Goal: Transaction & Acquisition: Purchase product/service

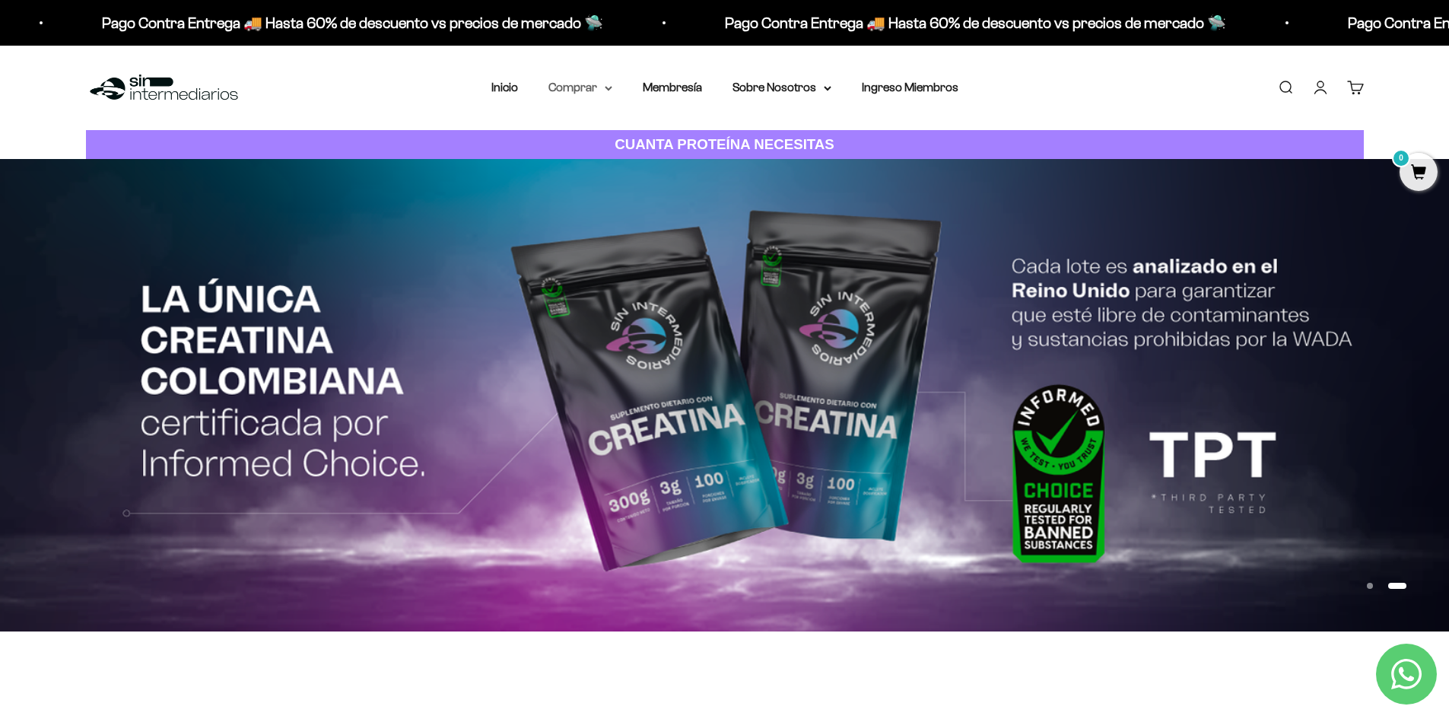
click at [602, 93] on summary "Comprar" at bounding box center [581, 88] width 64 height 20
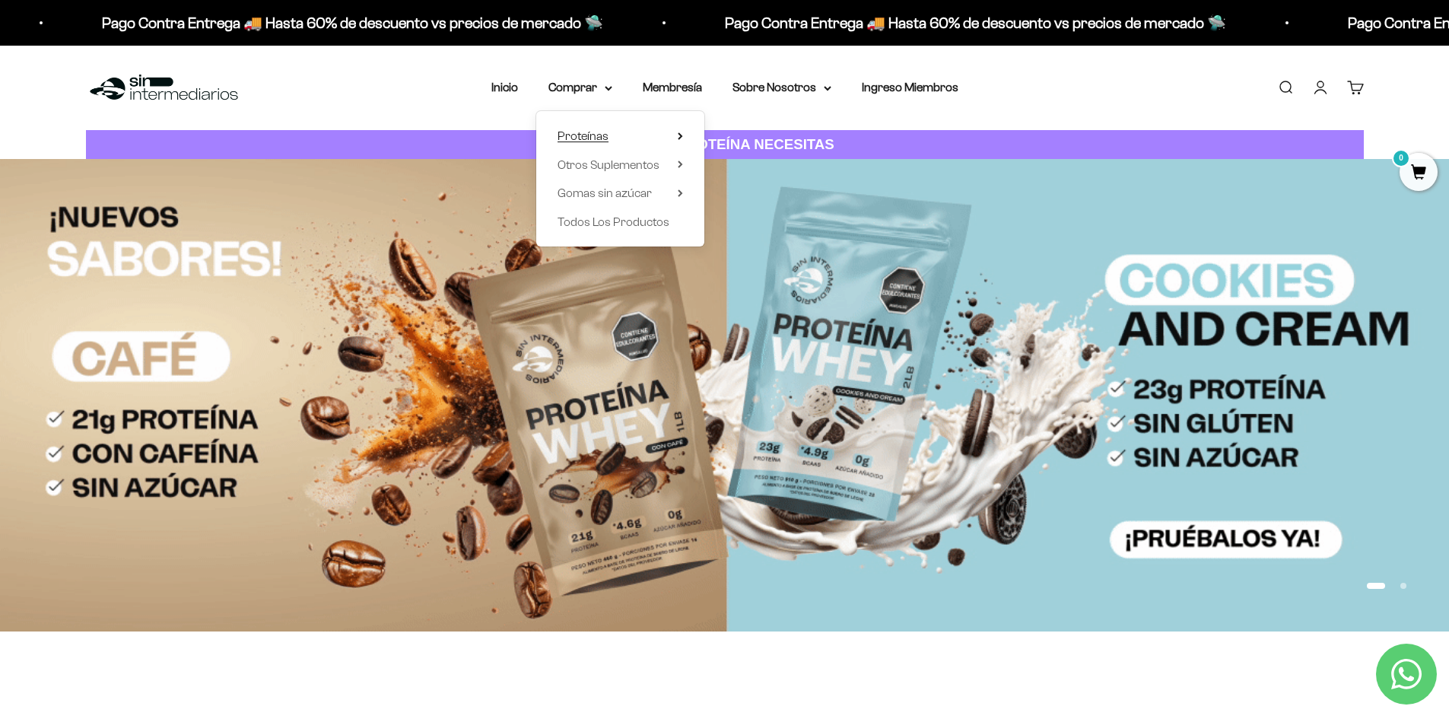
click at [679, 137] on icon at bounding box center [680, 136] width 5 height 8
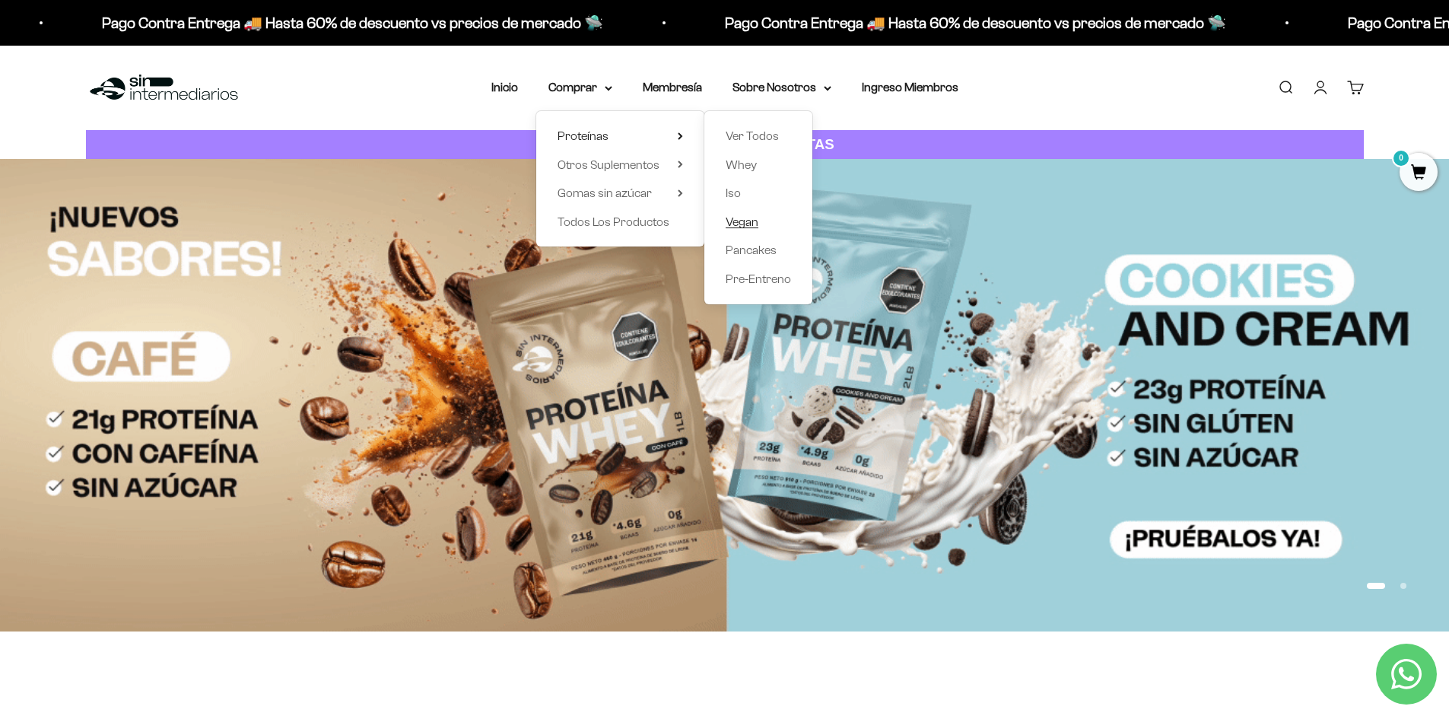
click at [734, 217] on span "Vegan" at bounding box center [742, 221] width 33 height 13
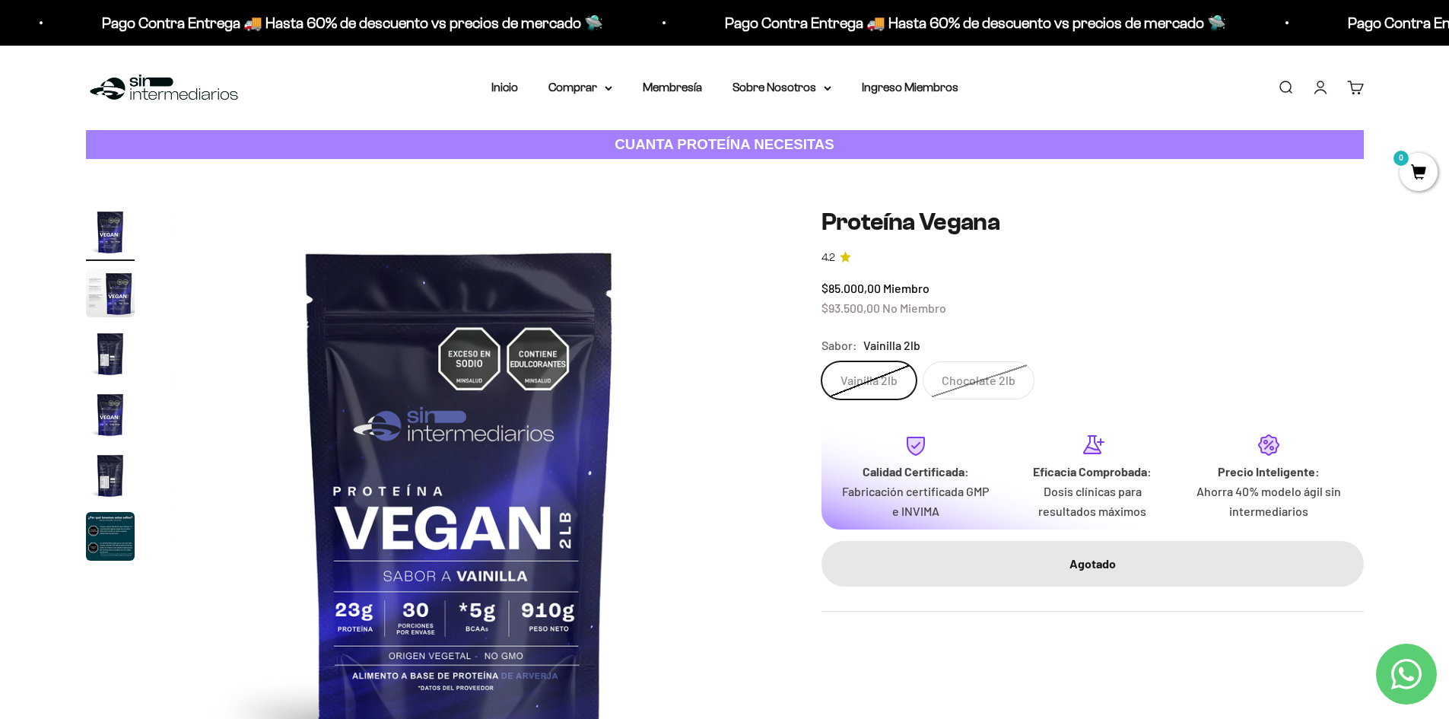
click at [895, 378] on label "Vainilla 2lb" at bounding box center [869, 380] width 95 height 38
click at [822, 361] on input "Vainilla 2lb" at bounding box center [821, 361] width 1 height 1
click at [998, 378] on label "Chocolate 2lb" at bounding box center [979, 380] width 112 height 38
click at [822, 361] on input "Chocolate 2lb" at bounding box center [821, 361] width 1 height 1
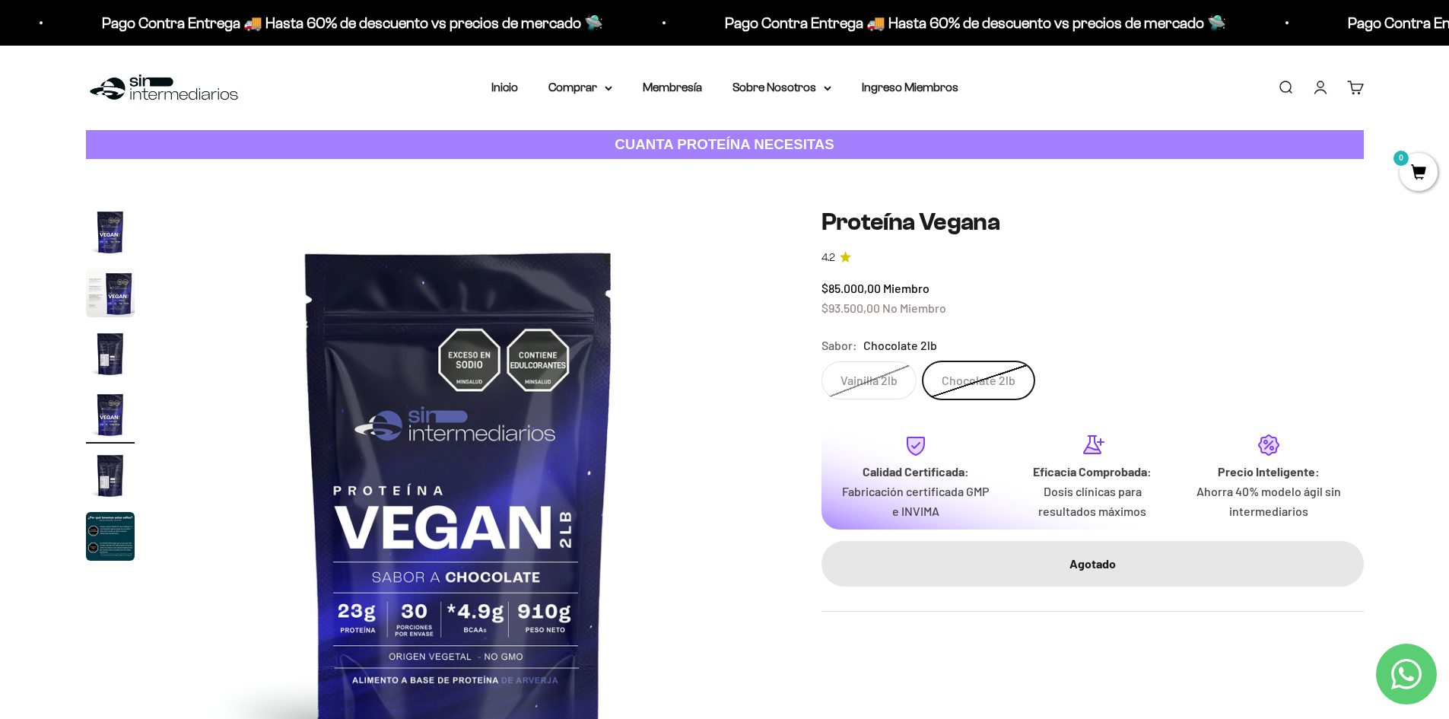
click at [889, 371] on label "Vainilla 2lb" at bounding box center [869, 380] width 95 height 38
click at [822, 361] on input "Vainilla 2lb" at bounding box center [821, 361] width 1 height 1
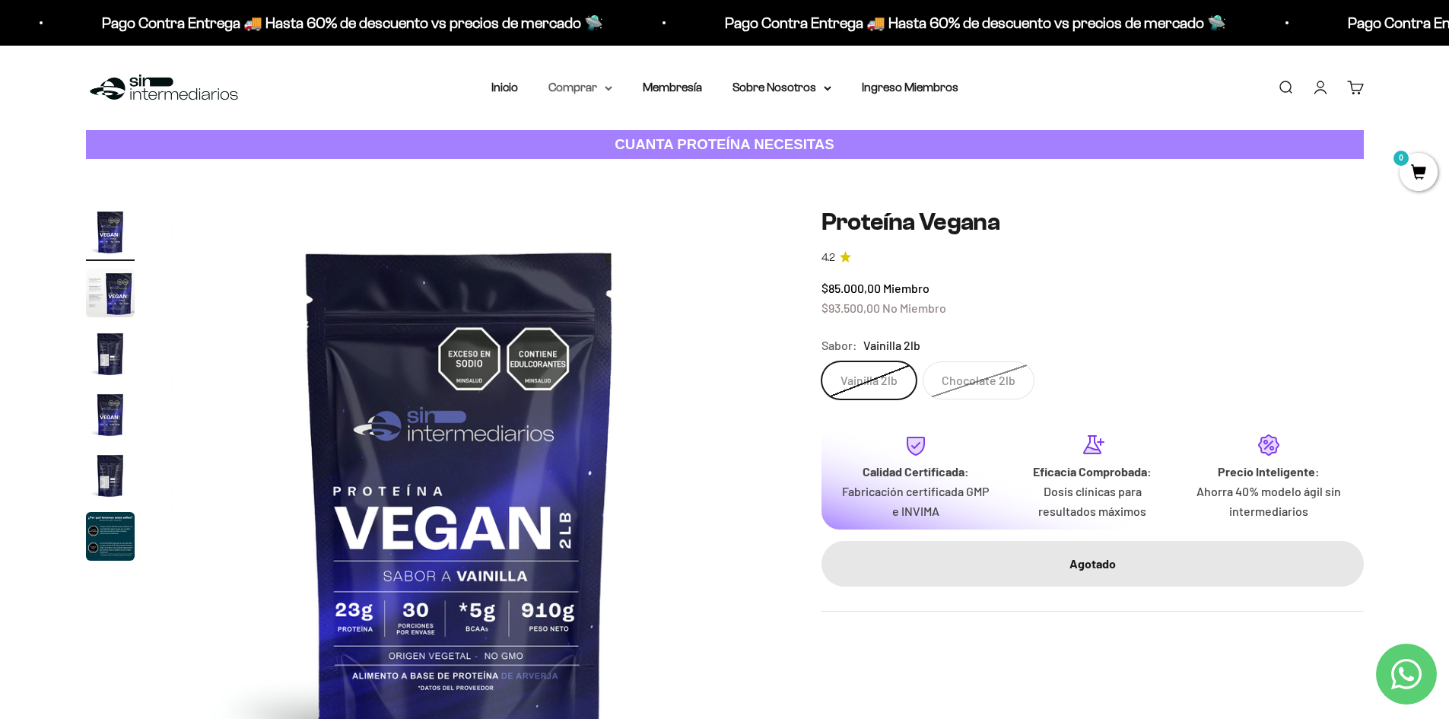
click at [608, 91] on summary "Comprar" at bounding box center [581, 88] width 64 height 20
click at [583, 139] on span "Proteínas" at bounding box center [583, 135] width 51 height 13
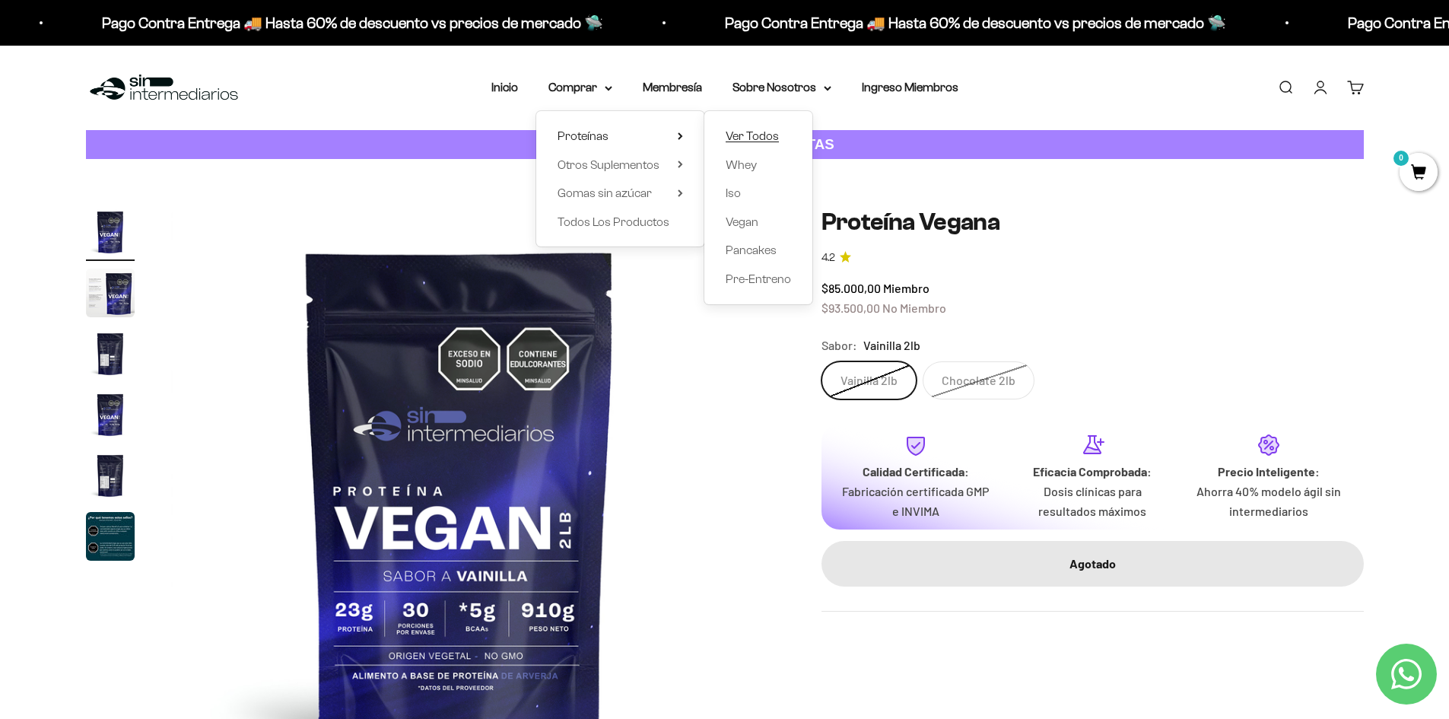
click at [768, 130] on span "Ver Todos" at bounding box center [752, 135] width 53 height 13
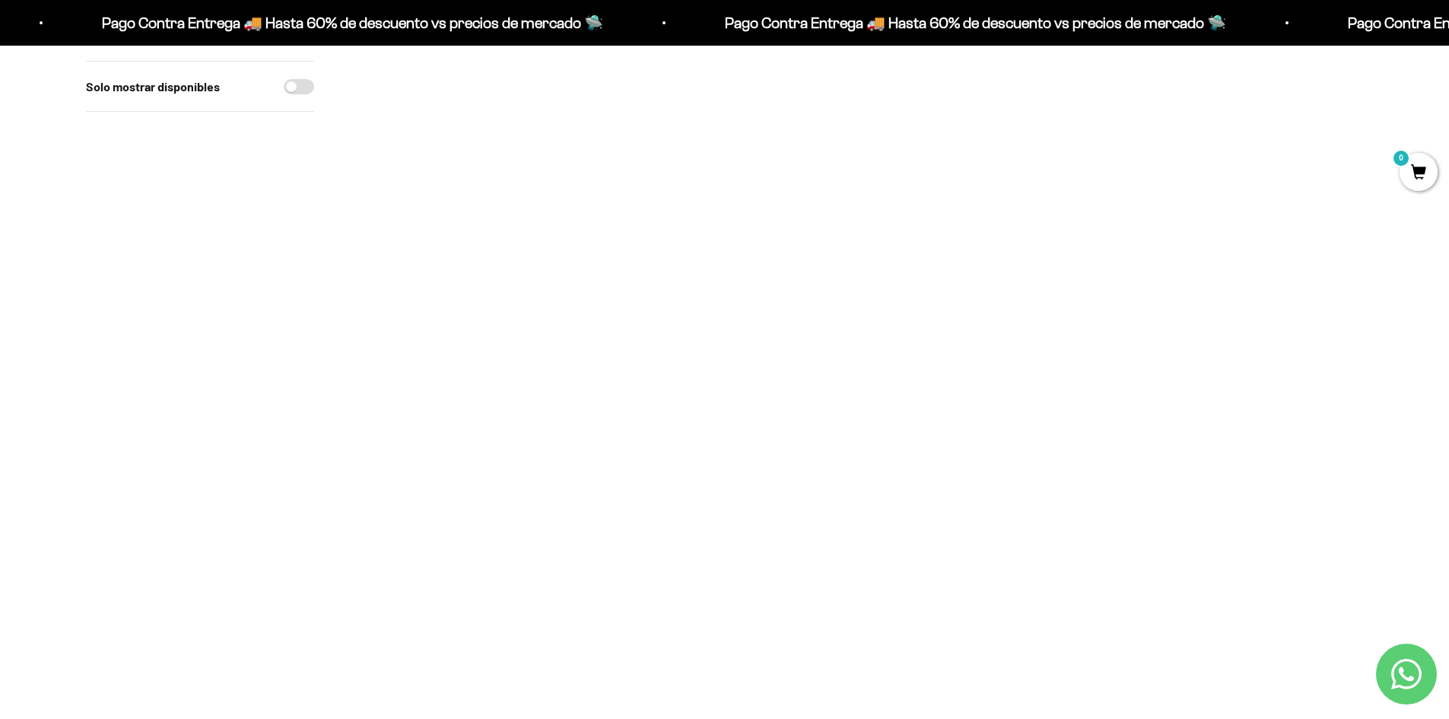
scroll to position [533, 0]
click at [427, 467] on img at bounding box center [445, 465] width 188 height 188
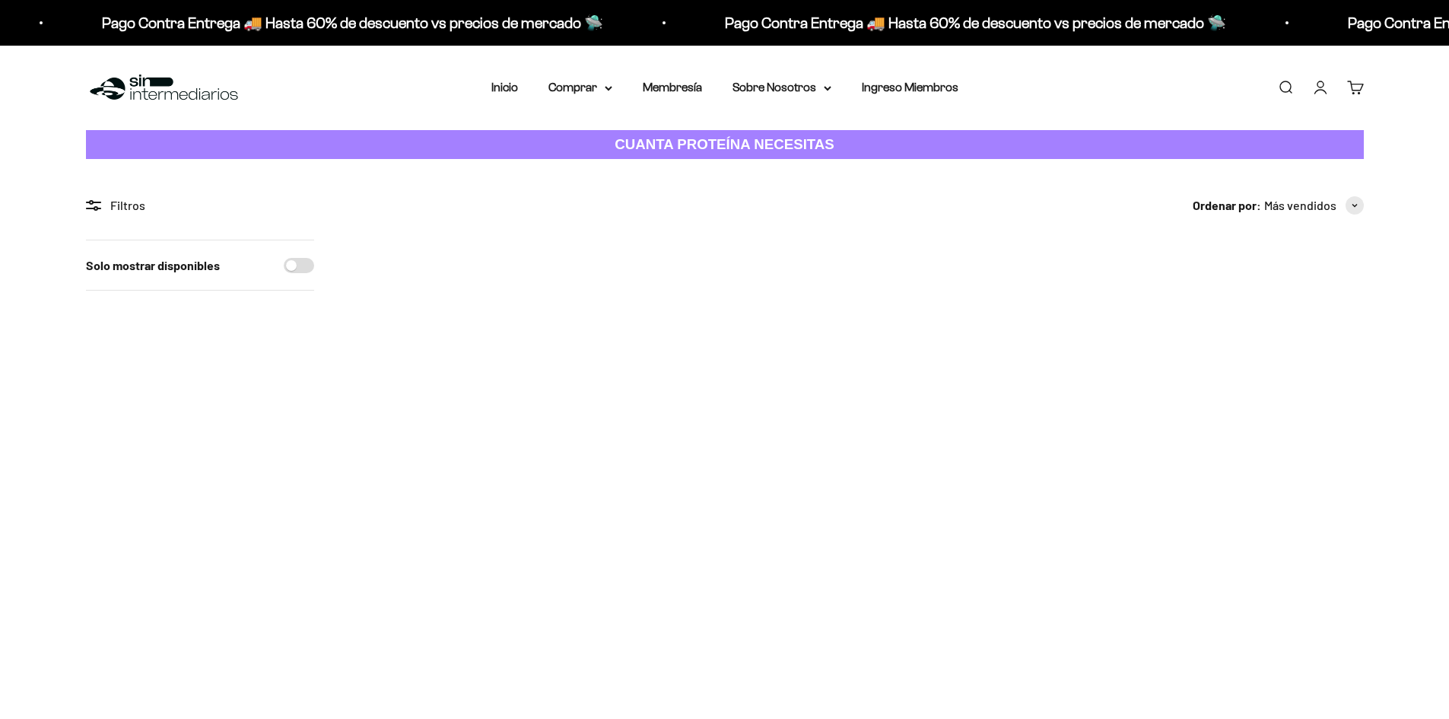
scroll to position [533, 0]
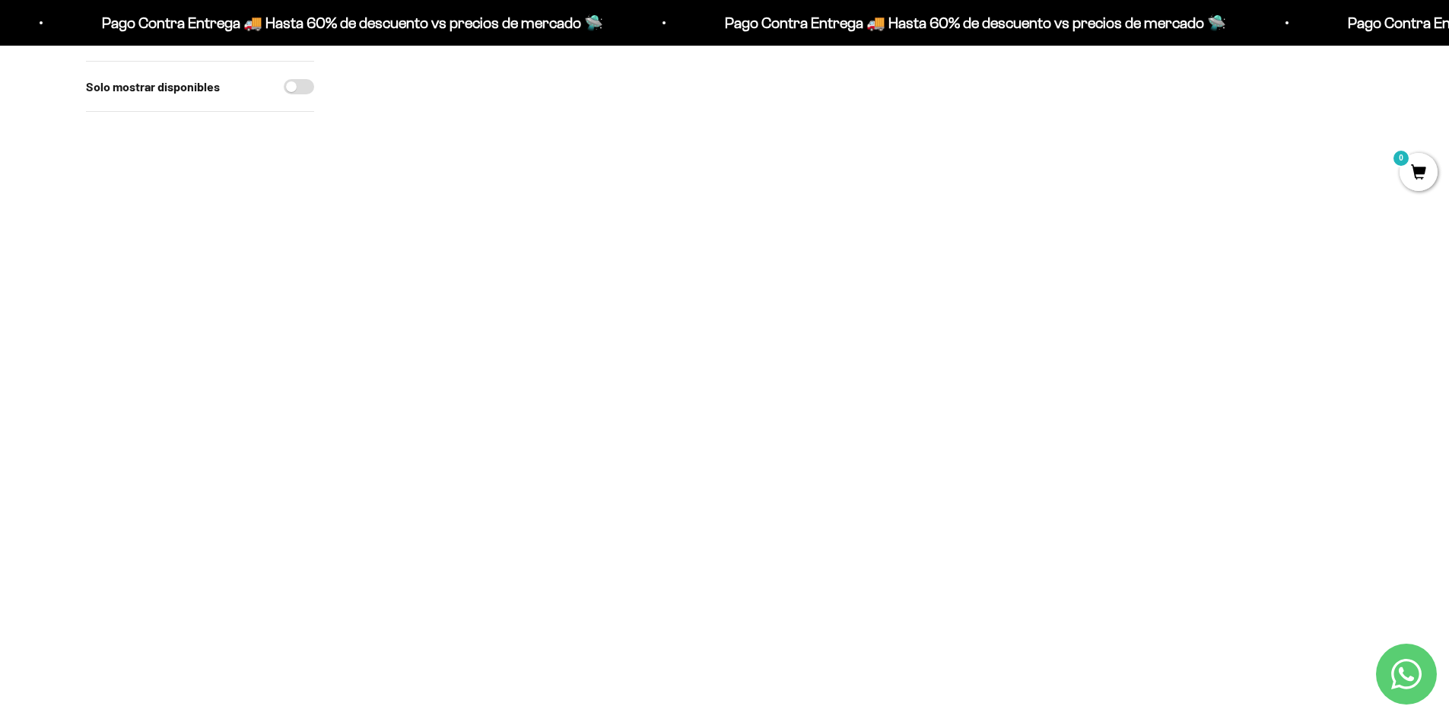
click at [629, 485] on img at bounding box center [651, 465] width 188 height 188
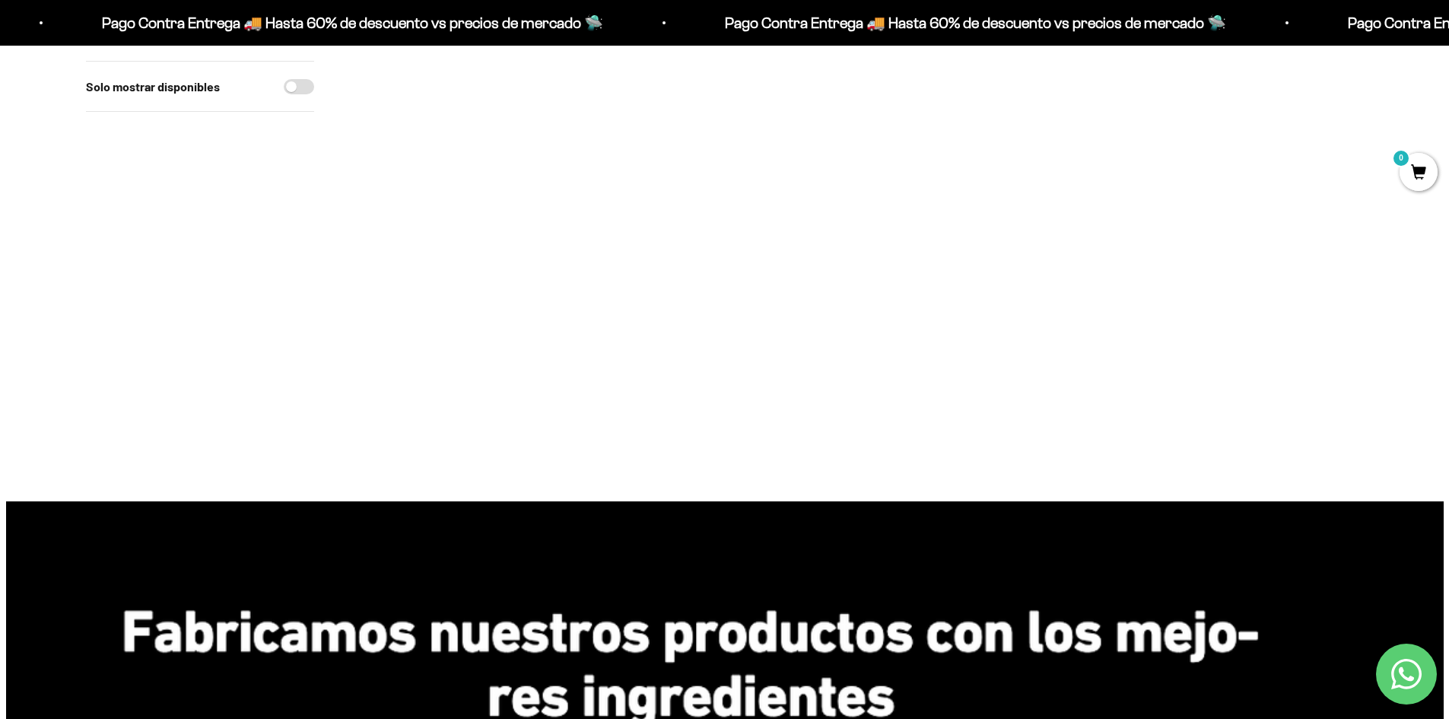
click at [468, 250] on img at bounding box center [445, 236] width 188 height 188
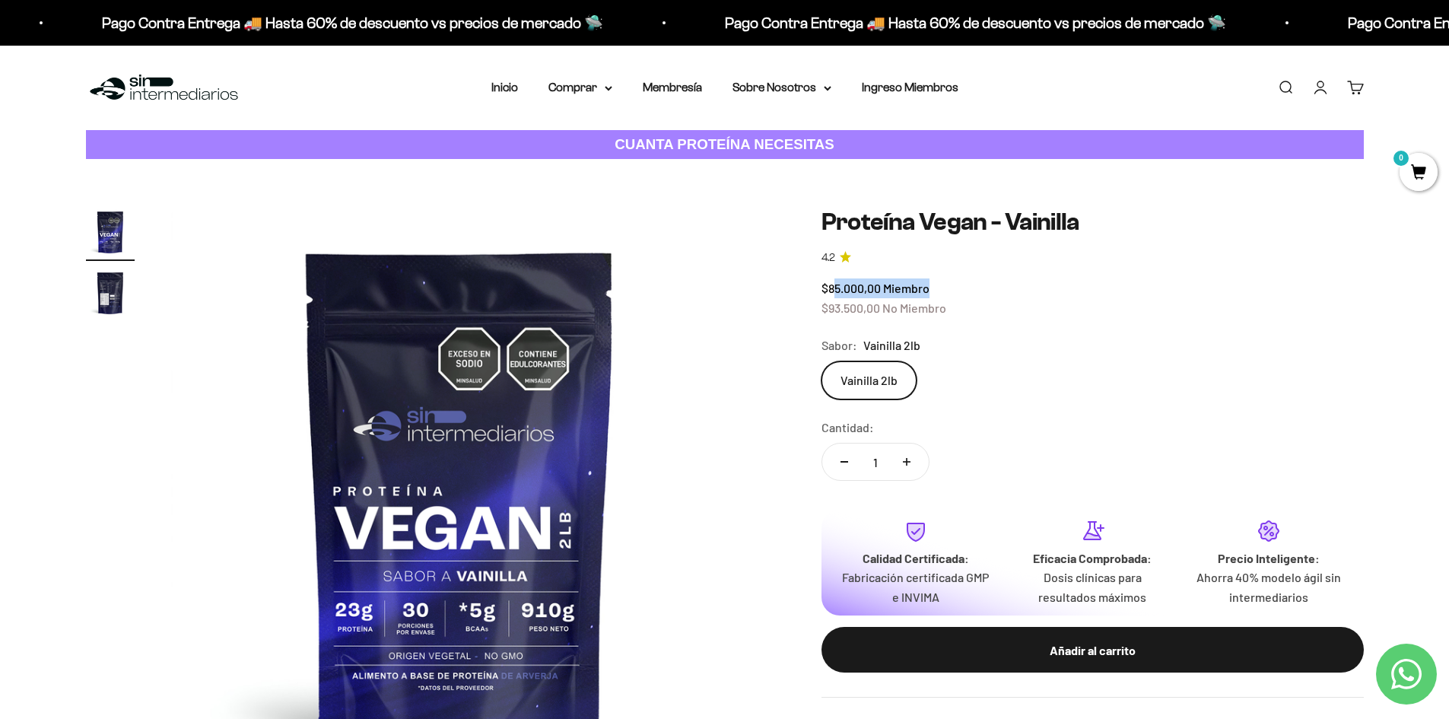
drag, startPoint x: 832, startPoint y: 288, endPoint x: 956, endPoint y: 295, distance: 124.2
click at [956, 295] on div "$85.000,00 Miembro $93.500,00 No Miembro" at bounding box center [1093, 297] width 542 height 39
click at [957, 296] on div "$85.000,00 Miembro $93.500,00 No Miembro" at bounding box center [1093, 297] width 542 height 39
click at [828, 310] on span "$93.500,00" at bounding box center [851, 308] width 59 height 14
drag, startPoint x: 827, startPoint y: 302, endPoint x: 992, endPoint y: 309, distance: 165.2
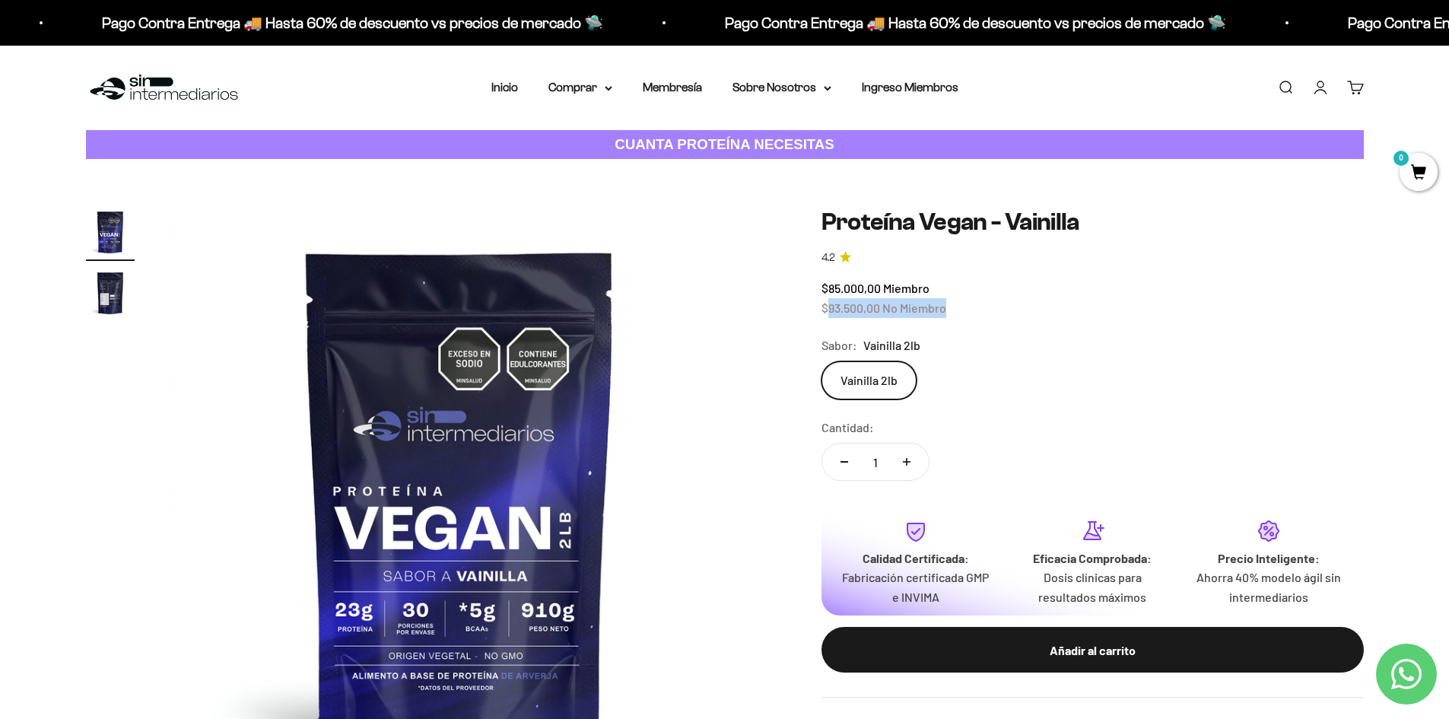
click at [992, 309] on div "$85.000,00 Miembro $93.500,00 No Miembro" at bounding box center [1093, 297] width 542 height 39
click at [1062, 439] on div "Cantidad: 1" at bounding box center [1093, 452] width 542 height 68
drag, startPoint x: 825, startPoint y: 307, endPoint x: 960, endPoint y: 310, distance: 135.4
click at [960, 310] on div "$85.000,00 Miembro $93.500,00 No Miembro" at bounding box center [1093, 297] width 542 height 39
click at [917, 463] on button "Aumentar cantidad" at bounding box center [907, 462] width 44 height 37
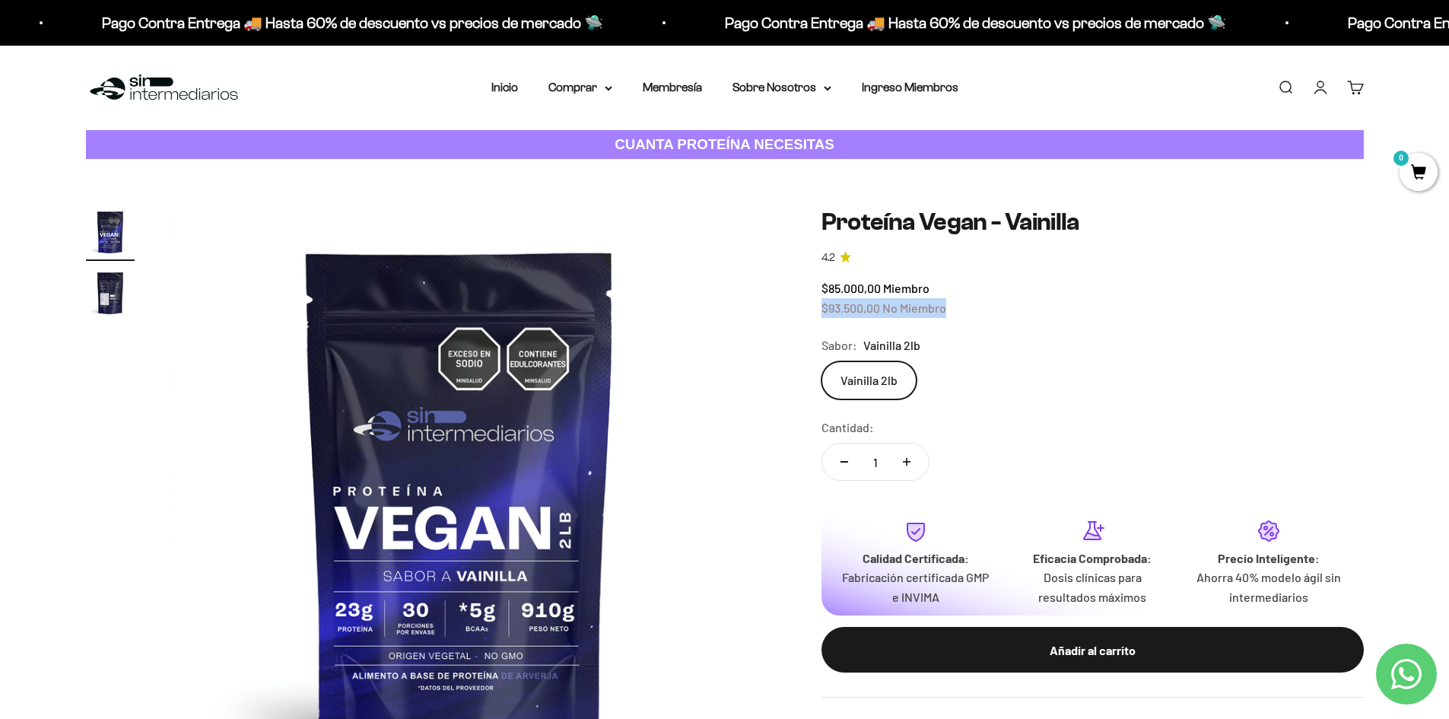
type input "2"
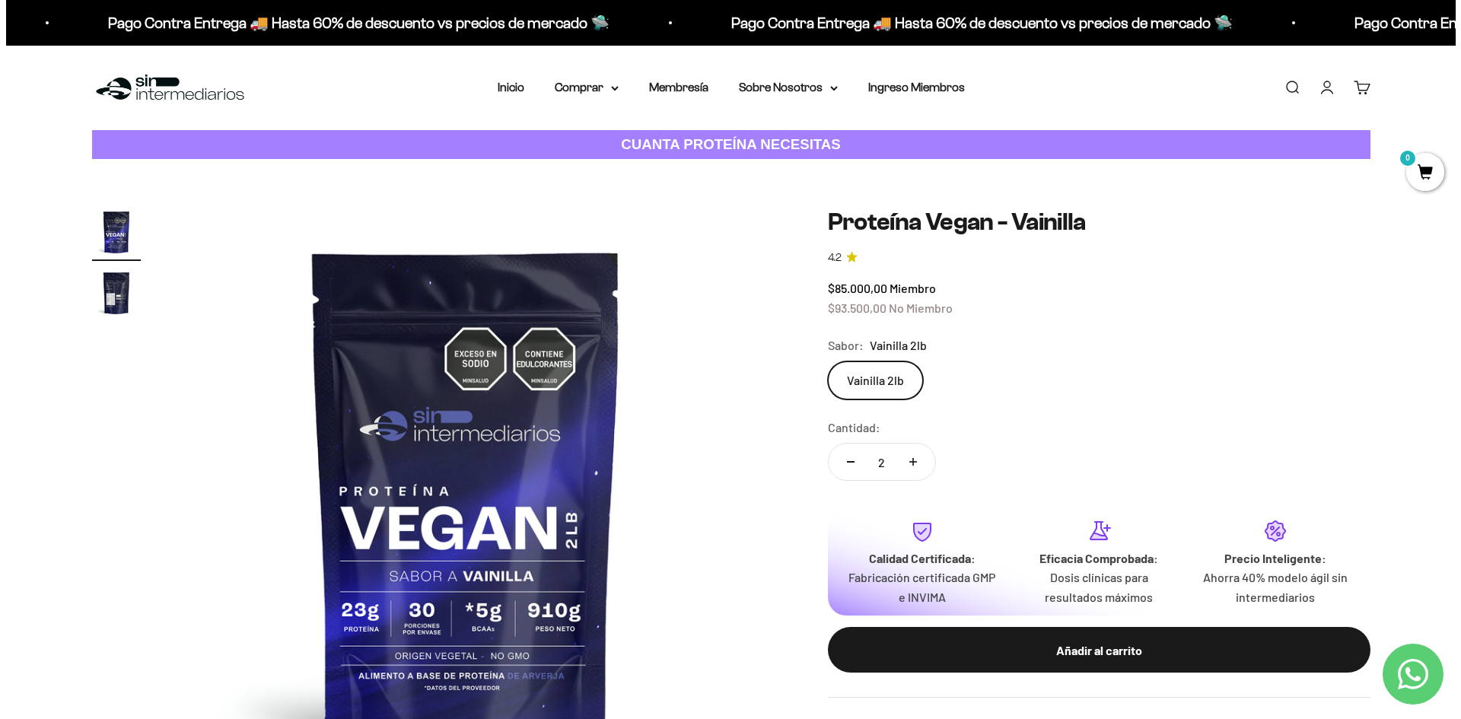
scroll to position [152, 0]
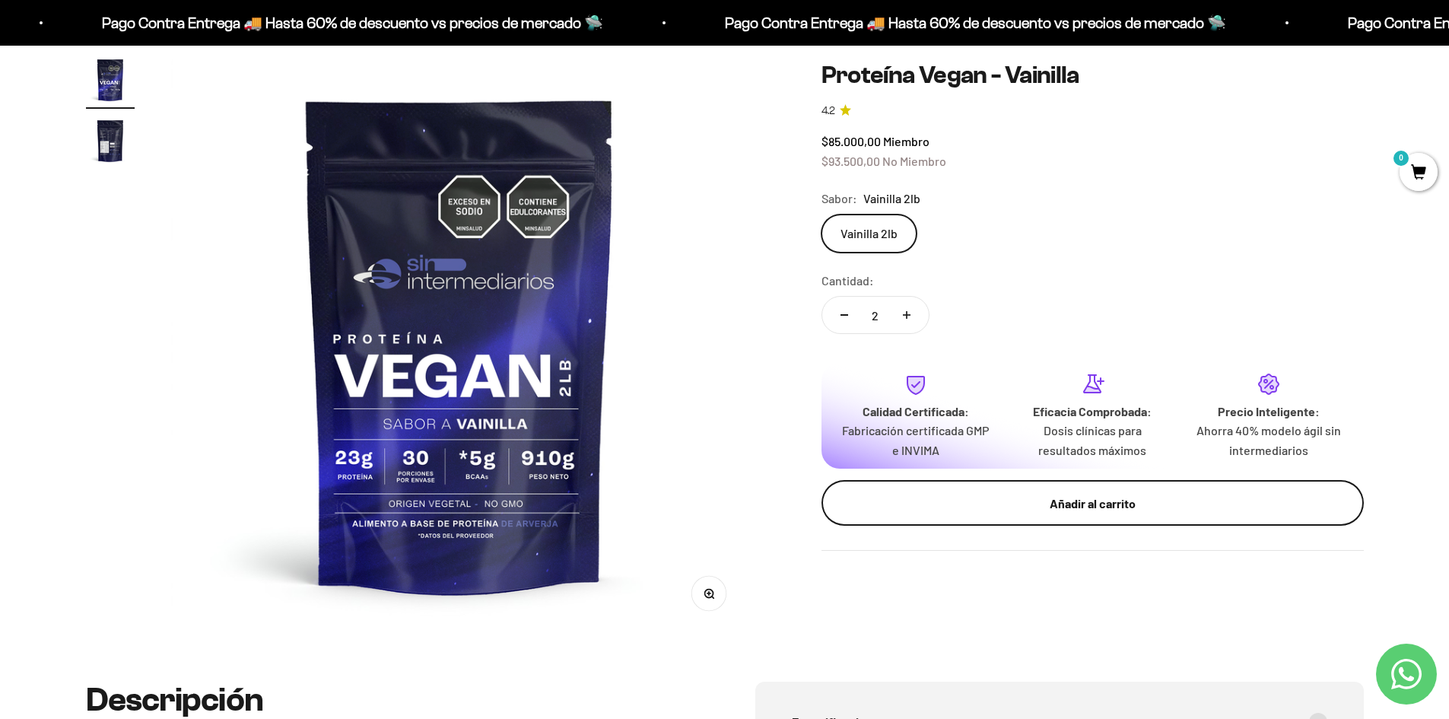
click at [1087, 510] on div "Añadir al carrito" at bounding box center [1093, 503] width 482 height 20
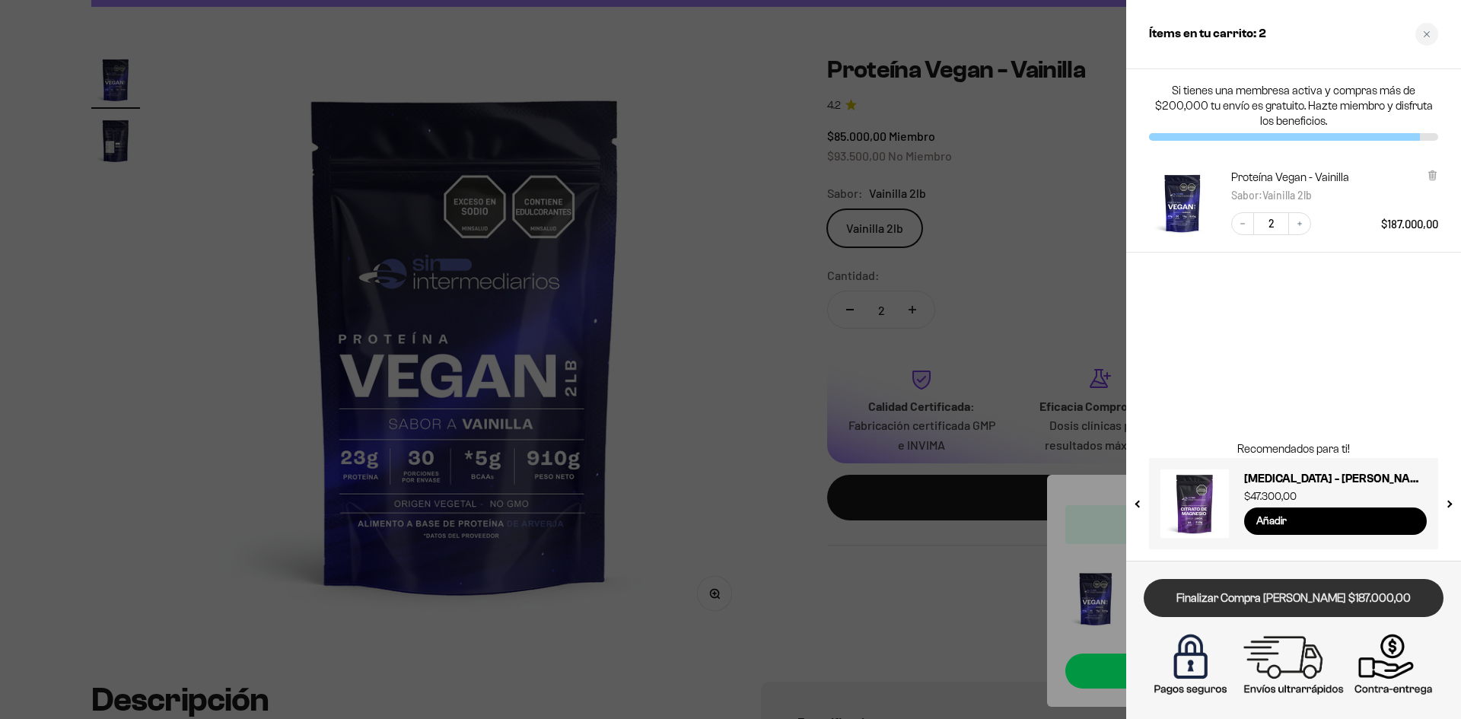
click at [1309, 603] on link "Finalizar Compra Segura $187.000,00" at bounding box center [1293, 598] width 300 height 39
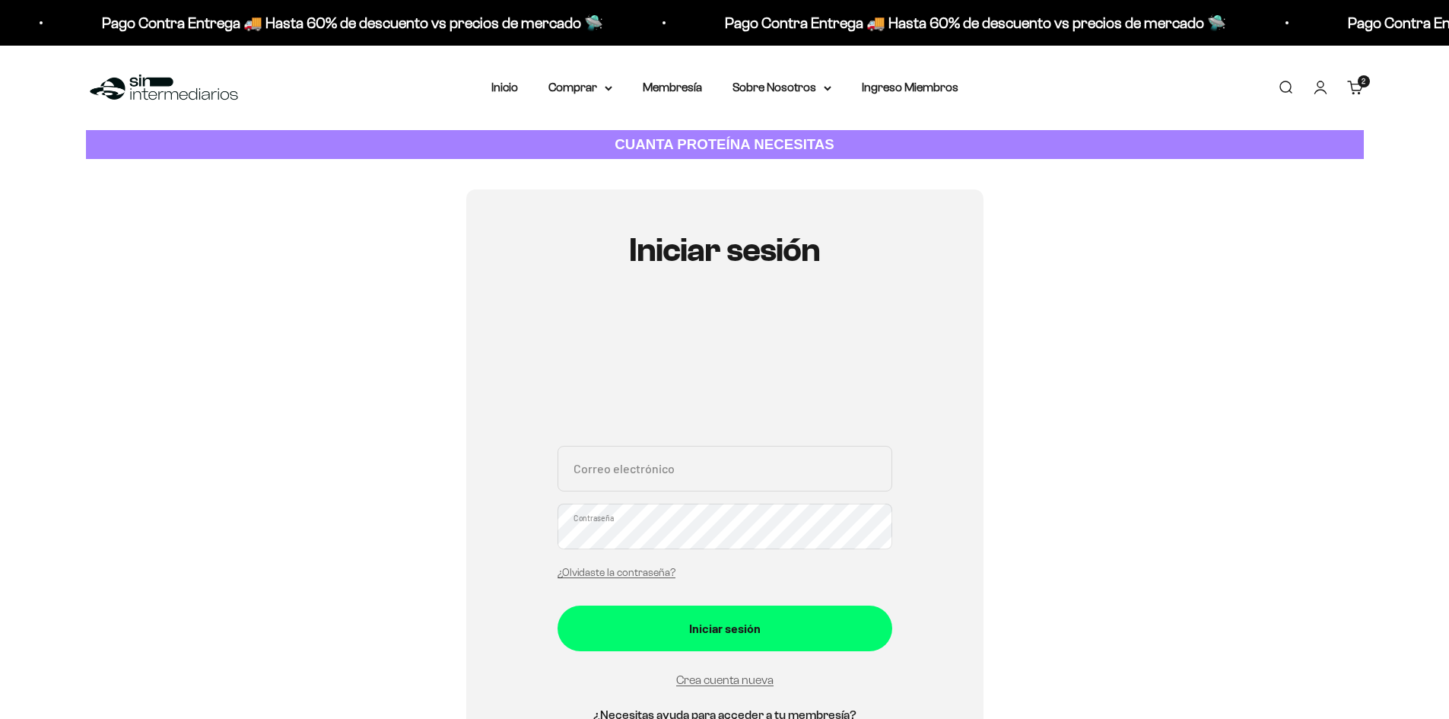
click at [733, 462] on input "Correo electrónico" at bounding box center [725, 469] width 335 height 46
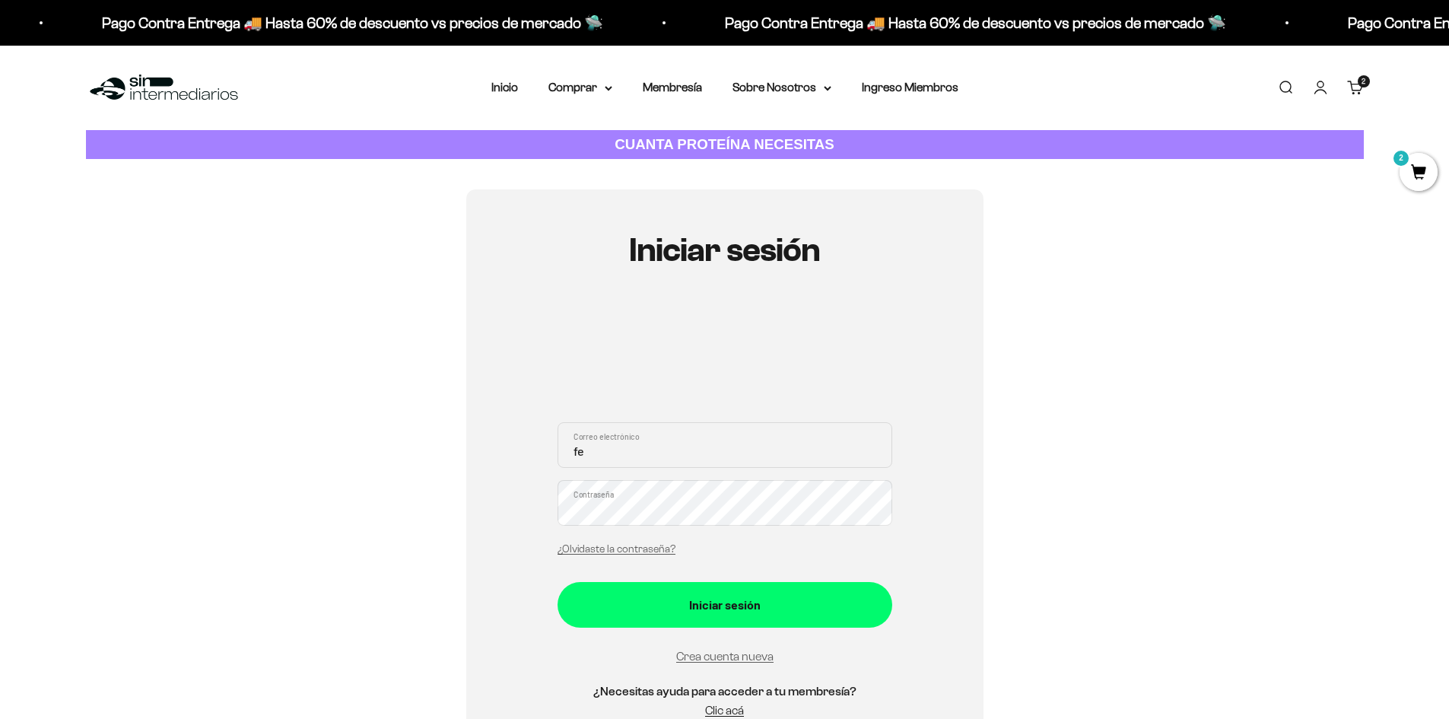
type input "f"
type input "fernandamonsalvegamboa@gmail.com"
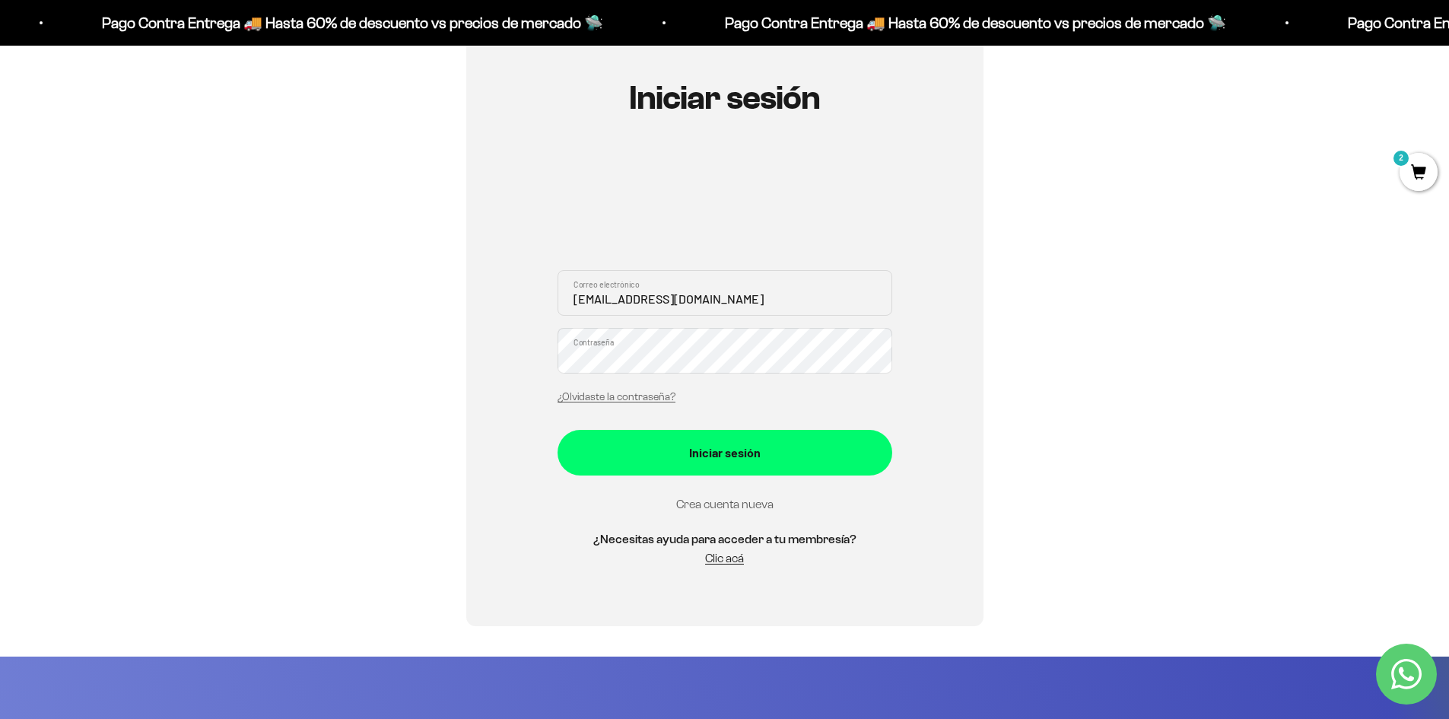
click at [730, 504] on link "Crea cuenta nueva" at bounding box center [724, 504] width 97 height 13
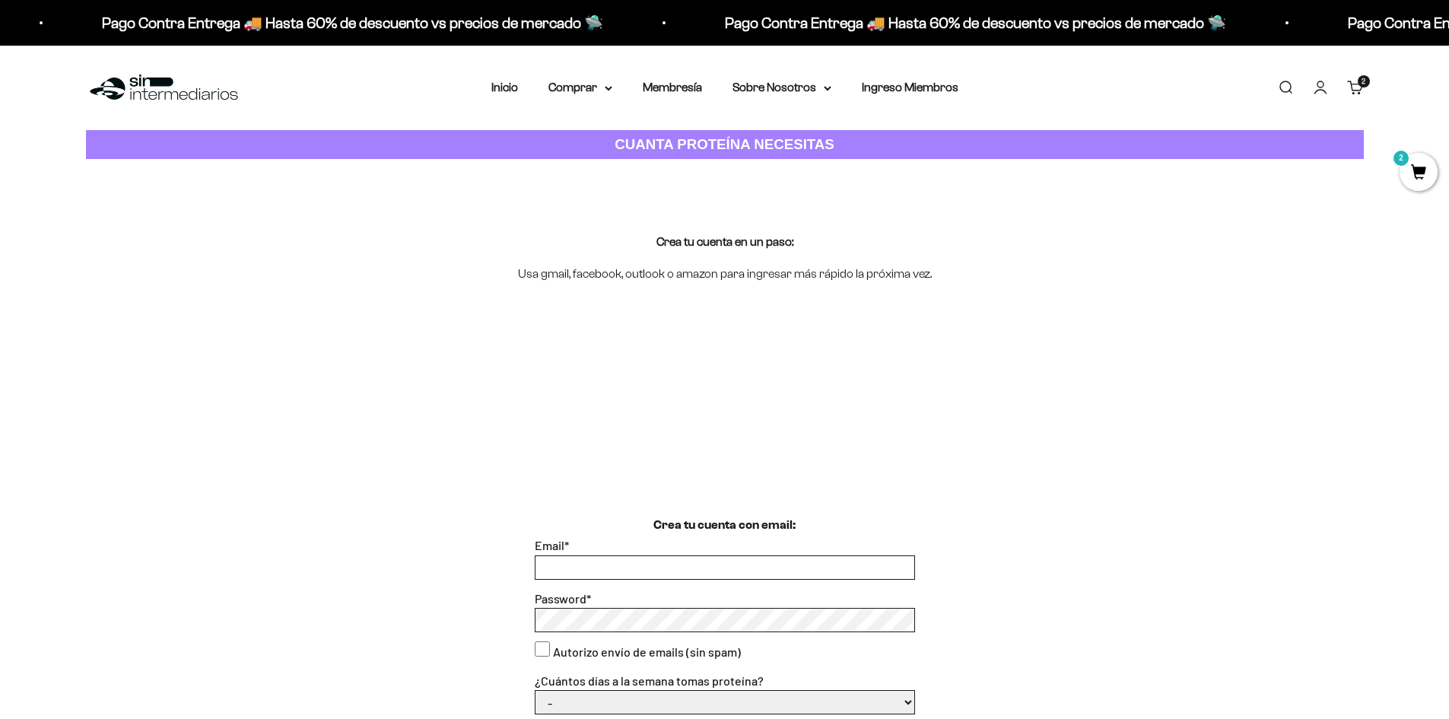
scroll to position [304, 0]
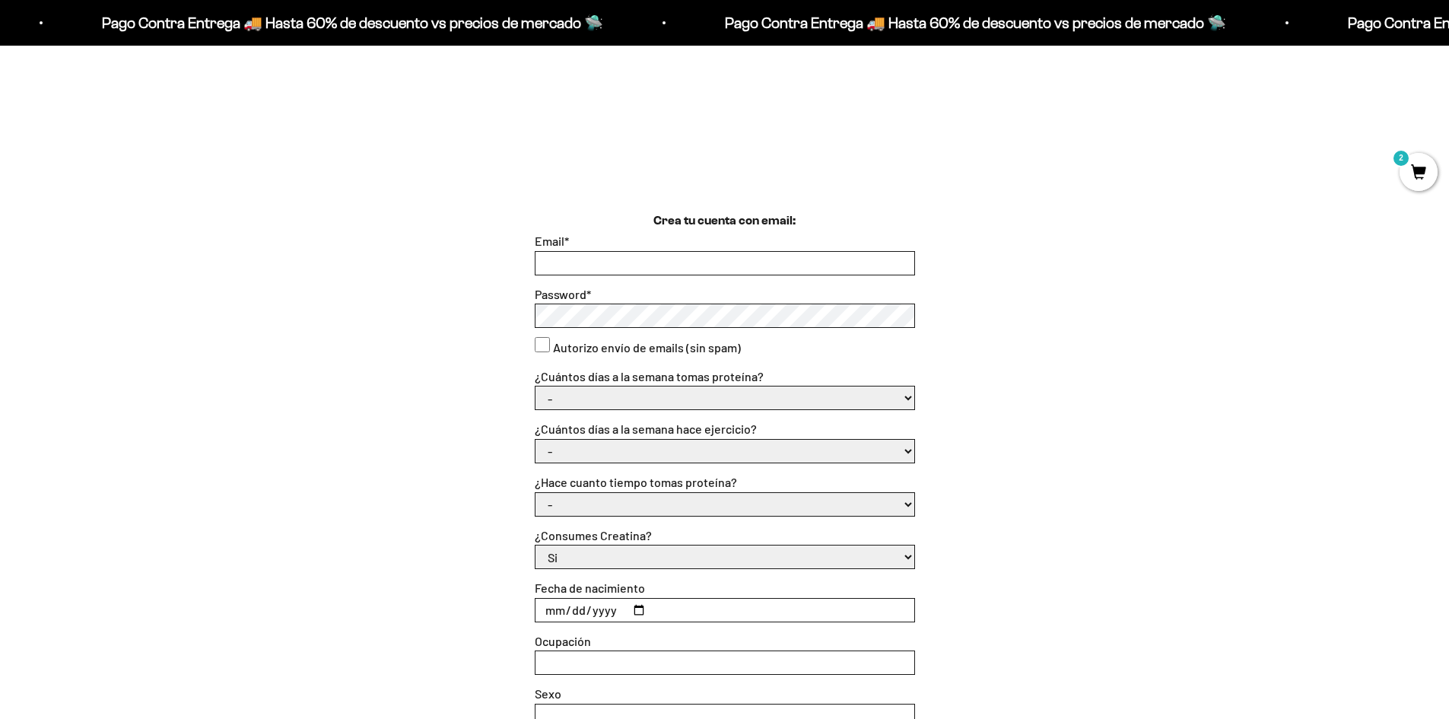
click at [622, 260] on input "Email *" at bounding box center [725, 263] width 379 height 23
type input "fernandamonsalvegamboa@gmail.com"
click at [566, 386] on select "- 1 o 2 3 a 5 6 o 7" at bounding box center [725, 397] width 379 height 23
click at [536, 386] on select "- 1 o 2 3 a 5 6 o 7" at bounding box center [725, 397] width 379 height 23
click at [735, 393] on select "- 1 o 2 3 a 5 6 o 7" at bounding box center [725, 397] width 379 height 23
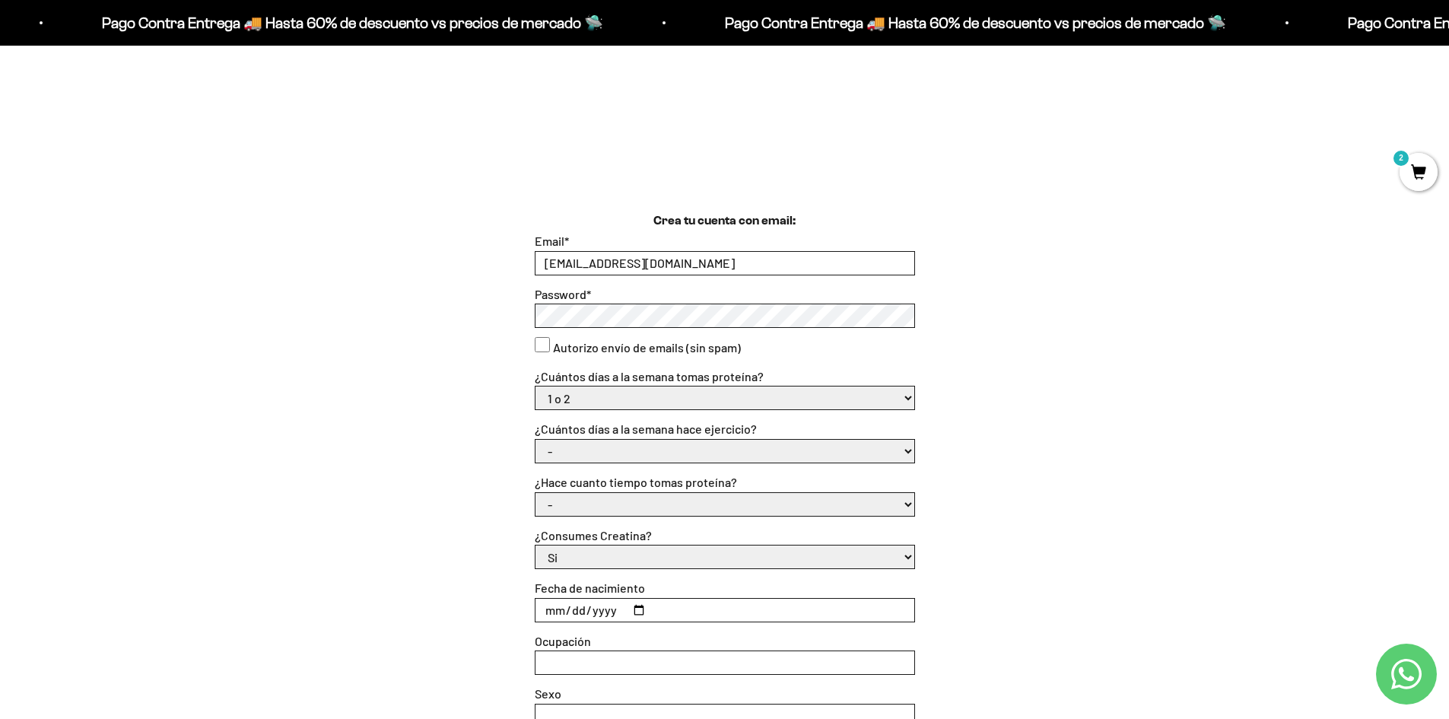
select select "6 o 7"
click at [536, 386] on select "- 1 o 2 3 a 5 6 o 7" at bounding box center [725, 397] width 379 height 23
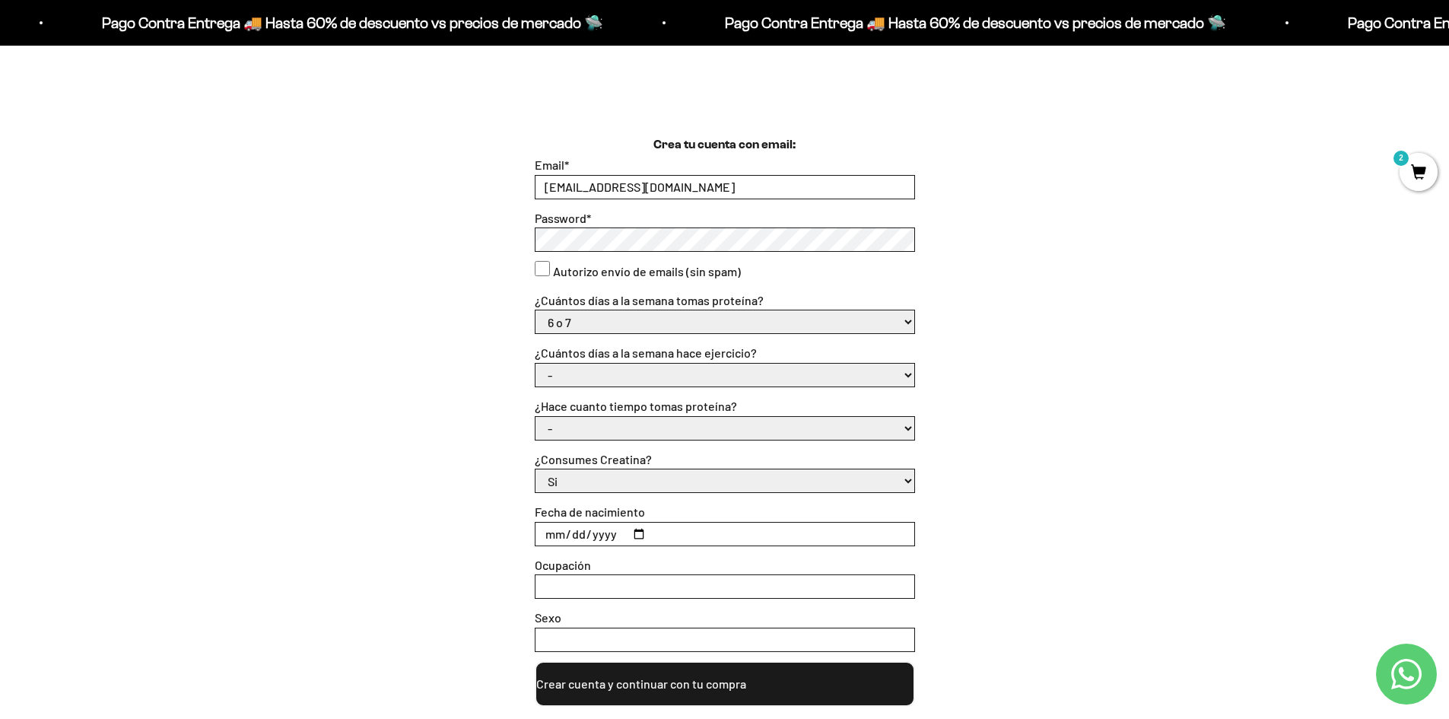
click at [627, 374] on select "- No hago 1 a 2 días 3 a 5 días 6 o 7 días" at bounding box center [725, 375] width 379 height 23
select select "3 a 5 días"
click at [536, 364] on select "- No hago 1 a 2 días 3 a 5 días 6 o 7 días" at bounding box center [725, 375] width 379 height 23
click at [644, 427] on select "- Apenas estoy empezando Menos de 6 meses Más de 6 meses Hace más de un año" at bounding box center [725, 428] width 379 height 23
select select "Más de 6 meses"
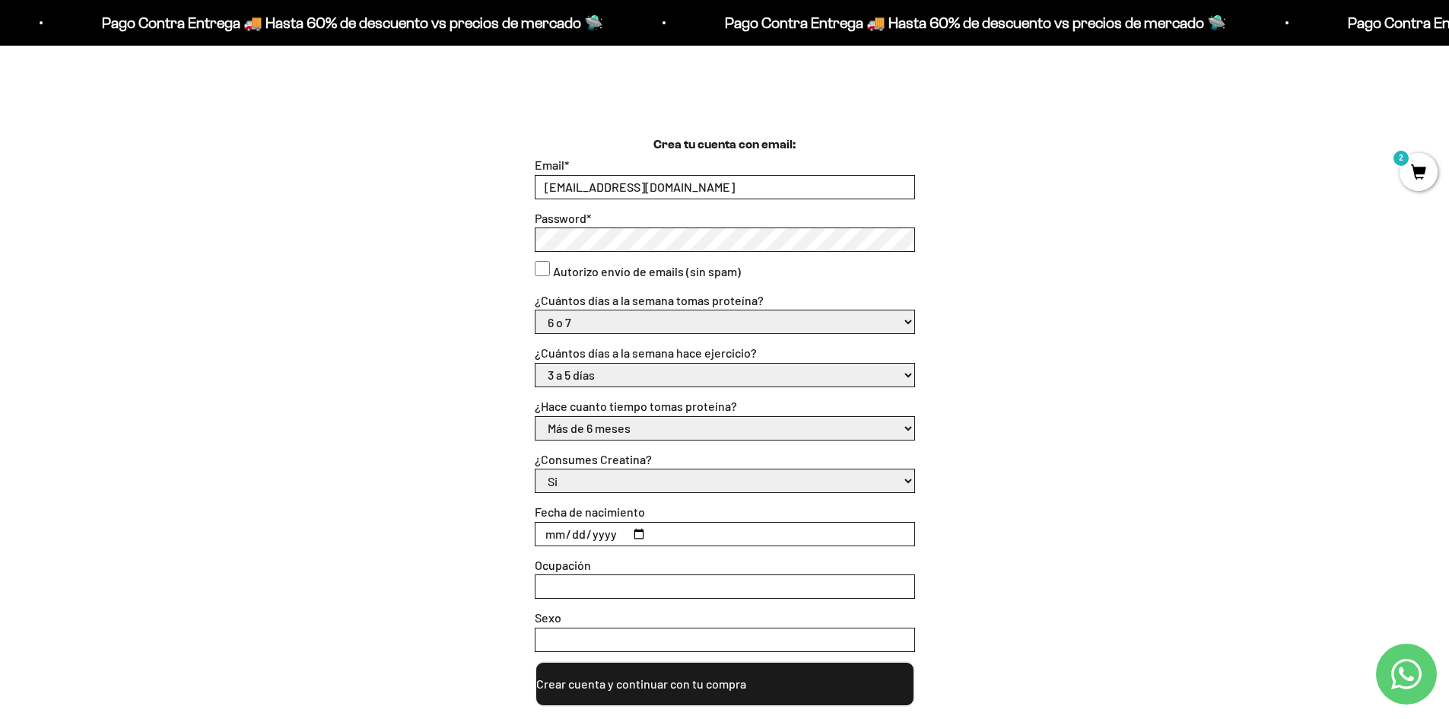
click at [536, 417] on select "- Apenas estoy empezando Menos de 6 meses Más de 6 meses Hace más de un año" at bounding box center [725, 428] width 379 height 23
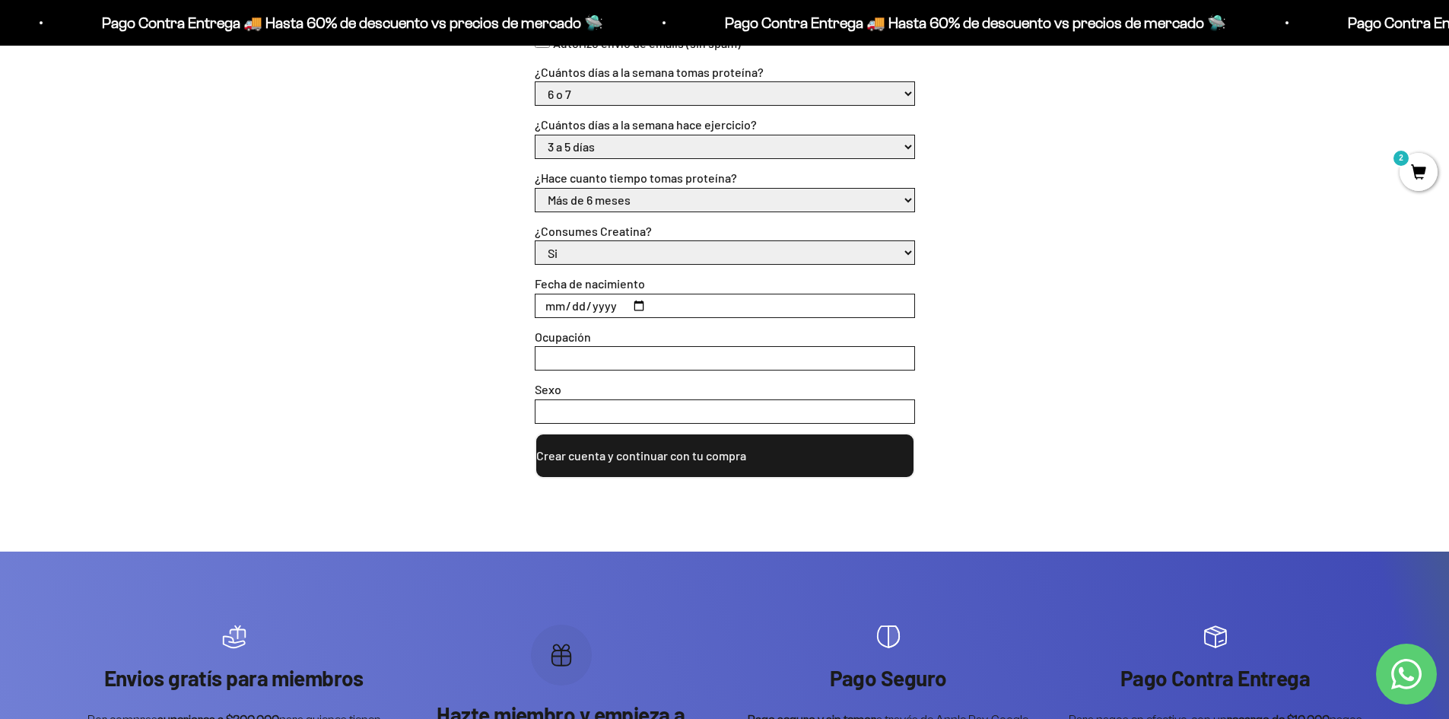
click at [542, 307] on input "Fecha de nacimiento" at bounding box center [725, 305] width 379 height 23
click at [563, 309] on input "Fecha de nacimiento" at bounding box center [725, 305] width 379 height 23
click at [572, 307] on input "Fecha de nacimiento" at bounding box center [725, 305] width 379 height 23
type input "1989-08-09"
click at [581, 363] on input "Ocupación" at bounding box center [725, 358] width 379 height 23
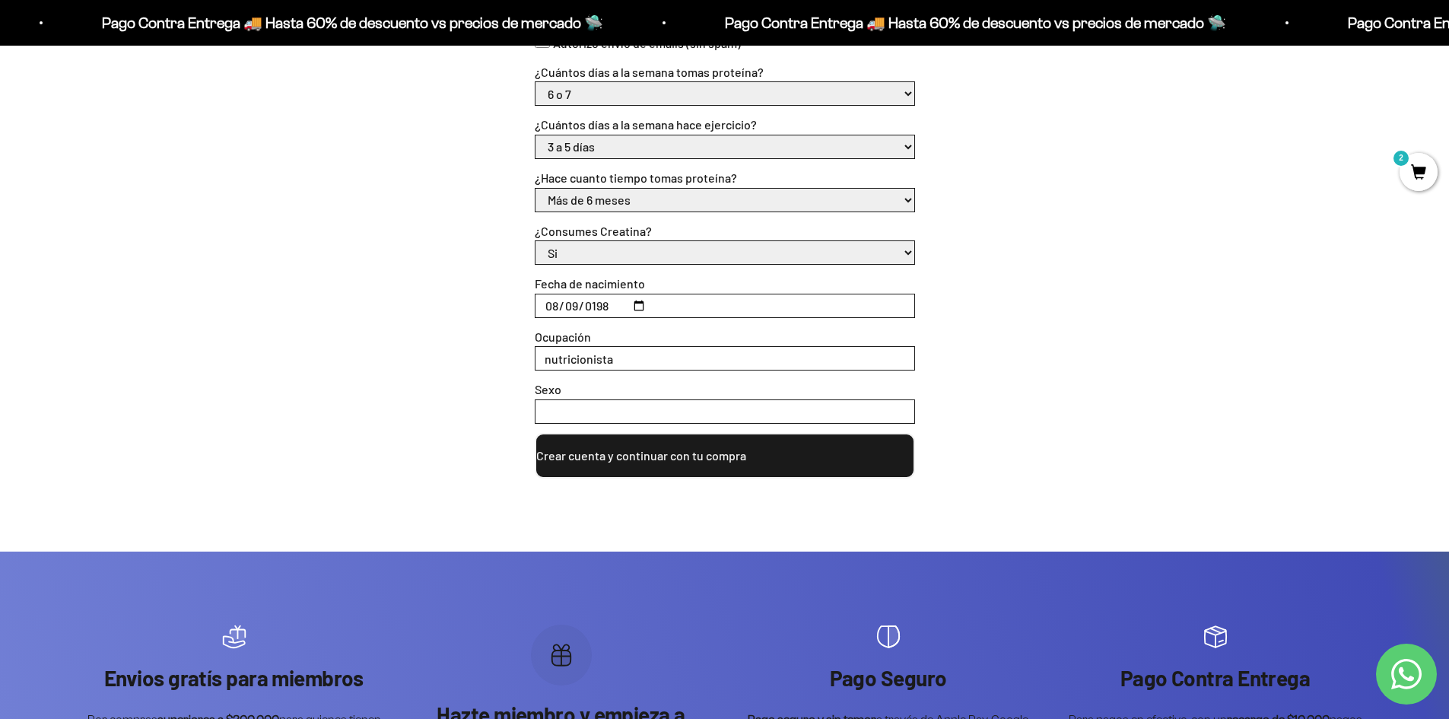
type input "nutricionista"
type input "femenino"
click at [628, 456] on button "Crear cuenta y continuar con tu compra" at bounding box center [725, 456] width 380 height 46
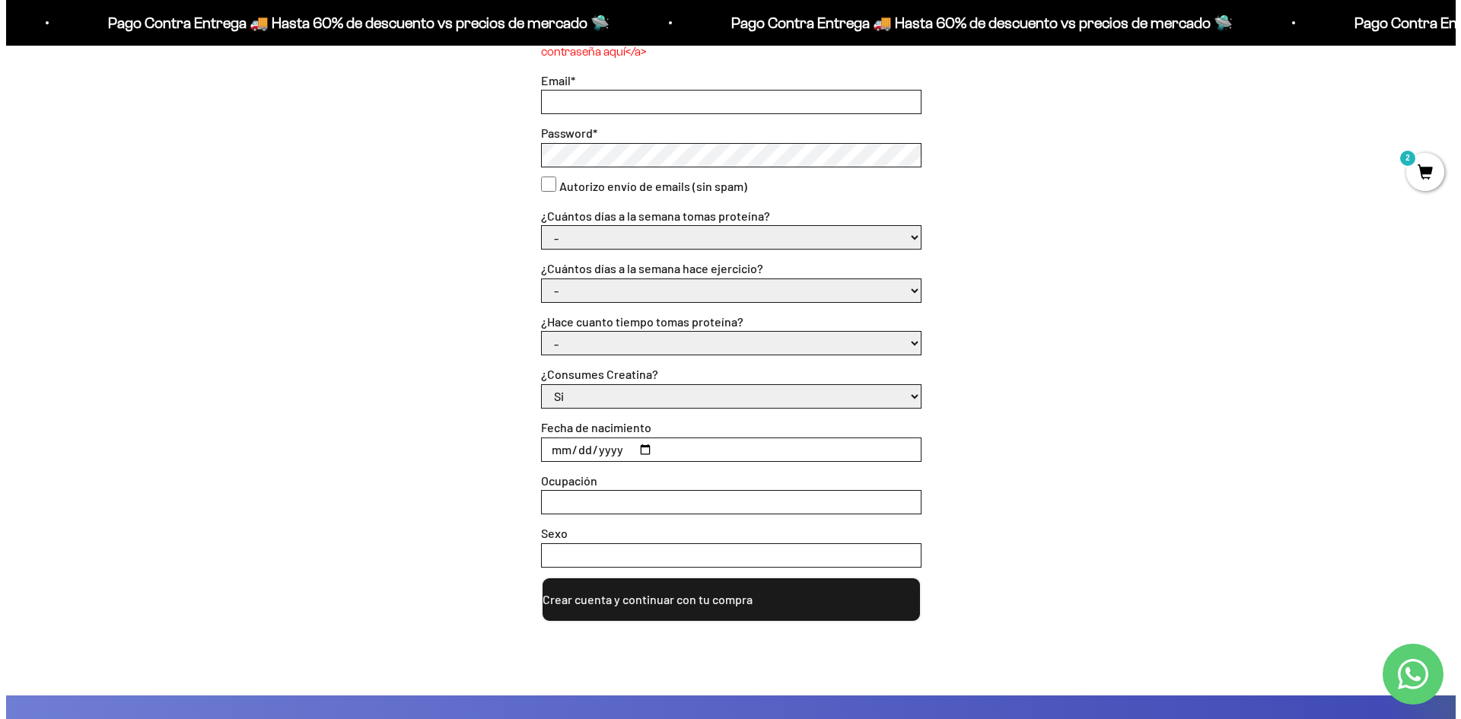
scroll to position [152, 0]
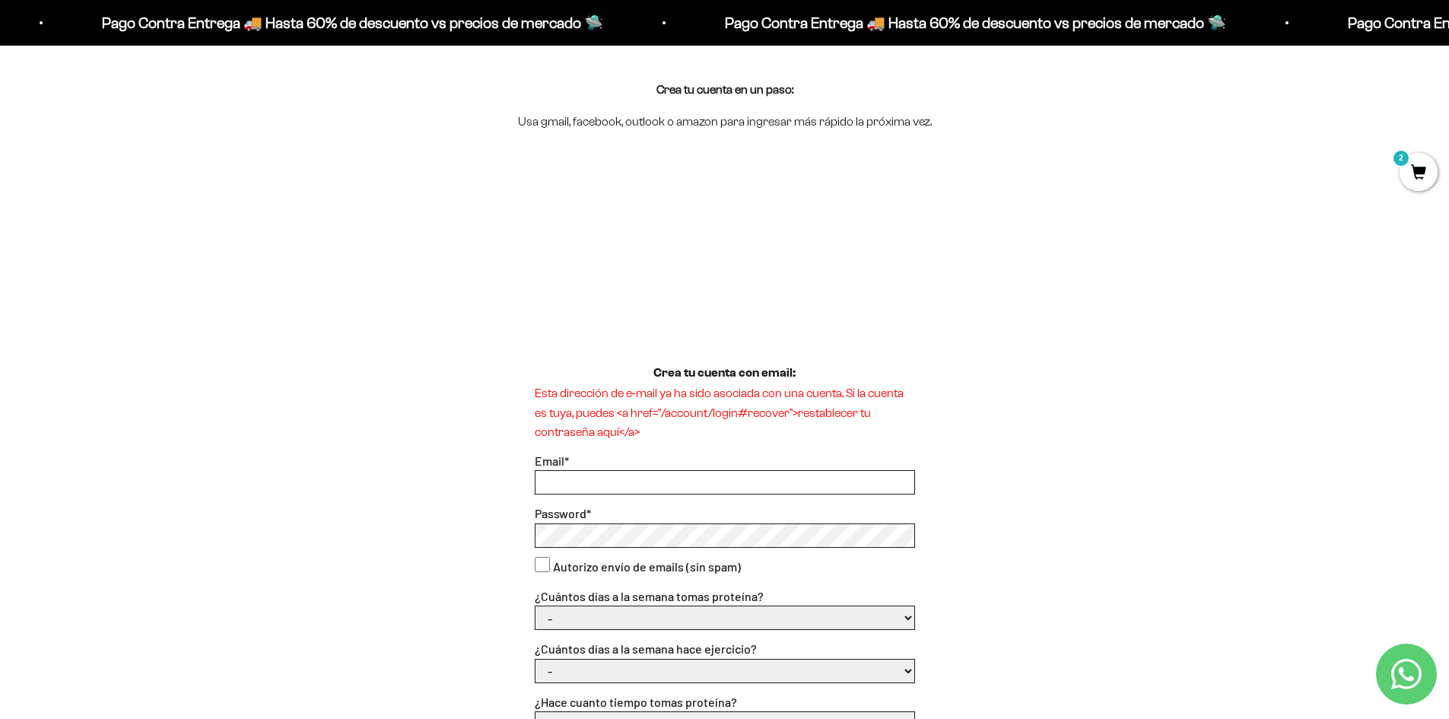
click at [1413, 175] on span "2" at bounding box center [1419, 172] width 38 height 38
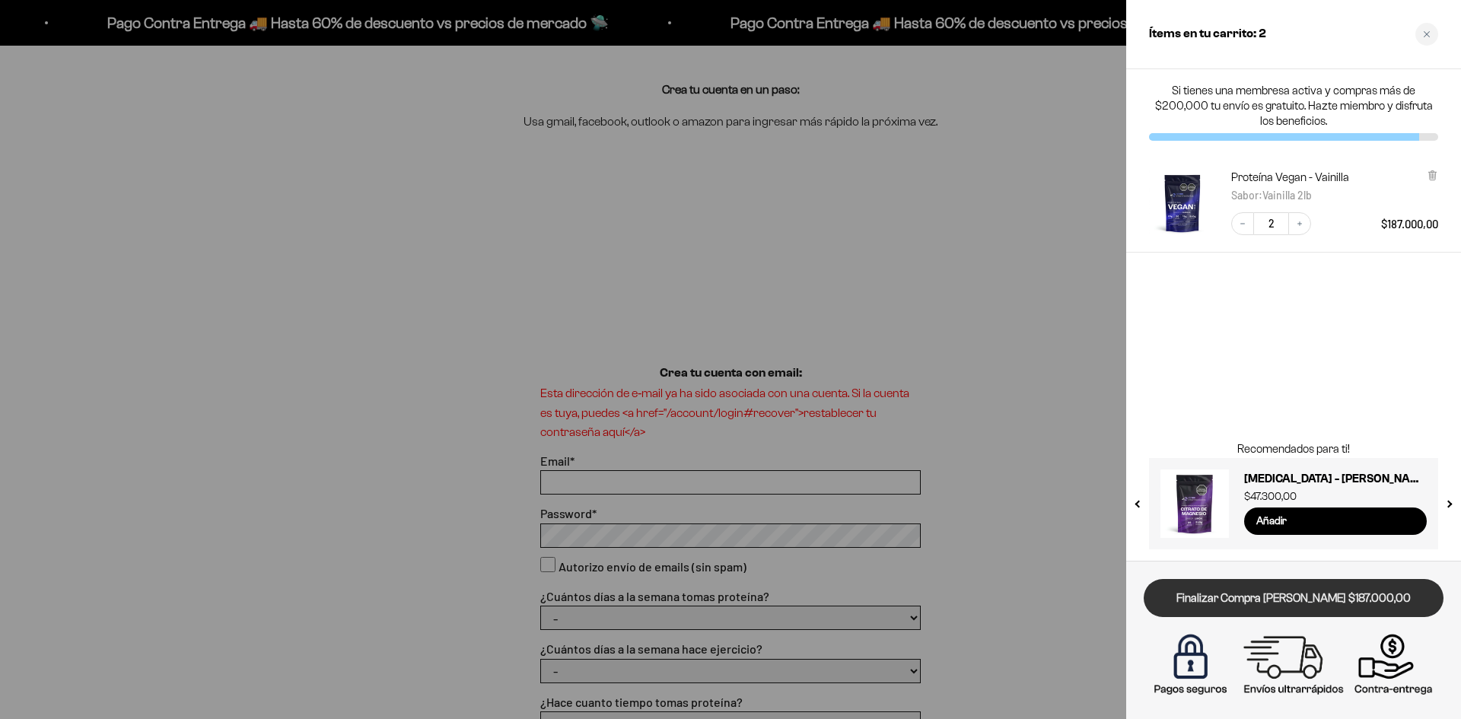
click at [1293, 604] on link "Finalizar Compra [PERSON_NAME] $187.000,00" at bounding box center [1293, 598] width 300 height 39
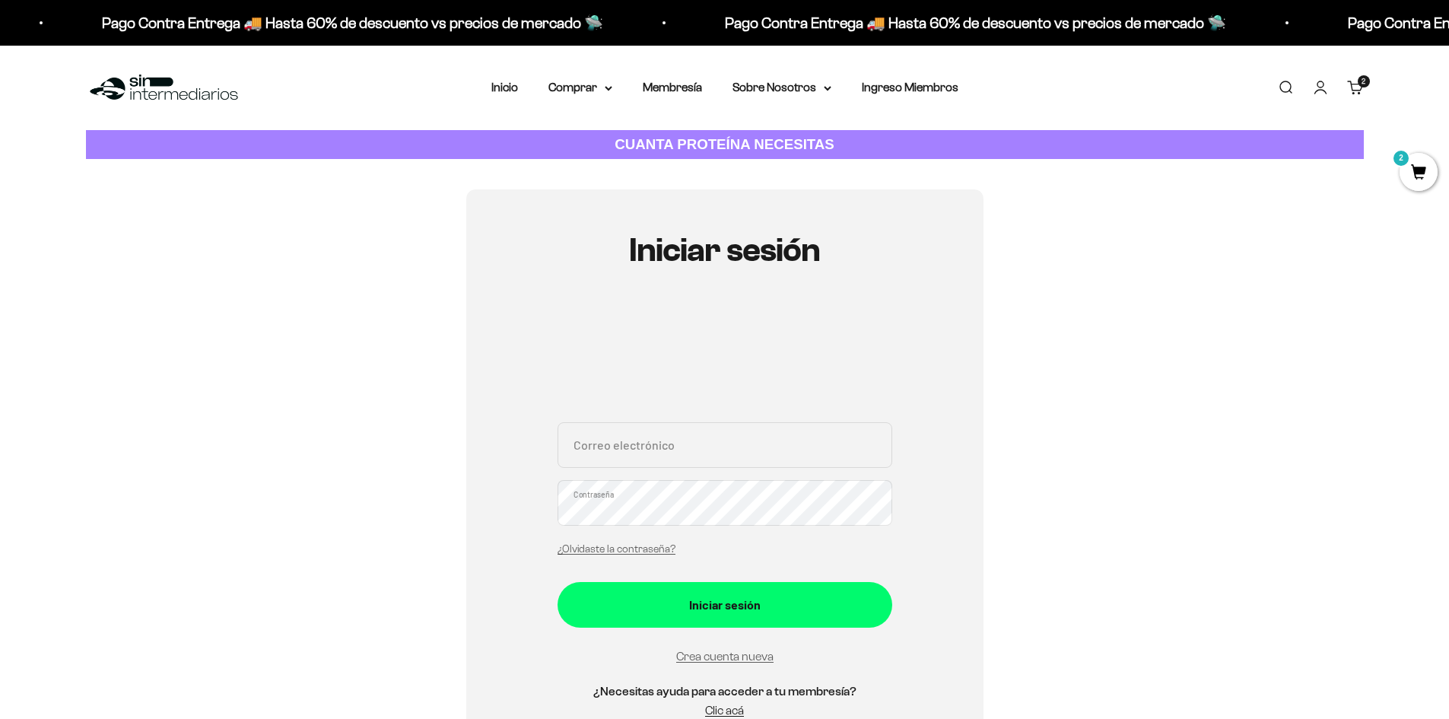
click at [641, 463] on input "Correo electrónico" at bounding box center [725, 445] width 335 height 46
type input "[EMAIL_ADDRESS][DOMAIN_NAME]"
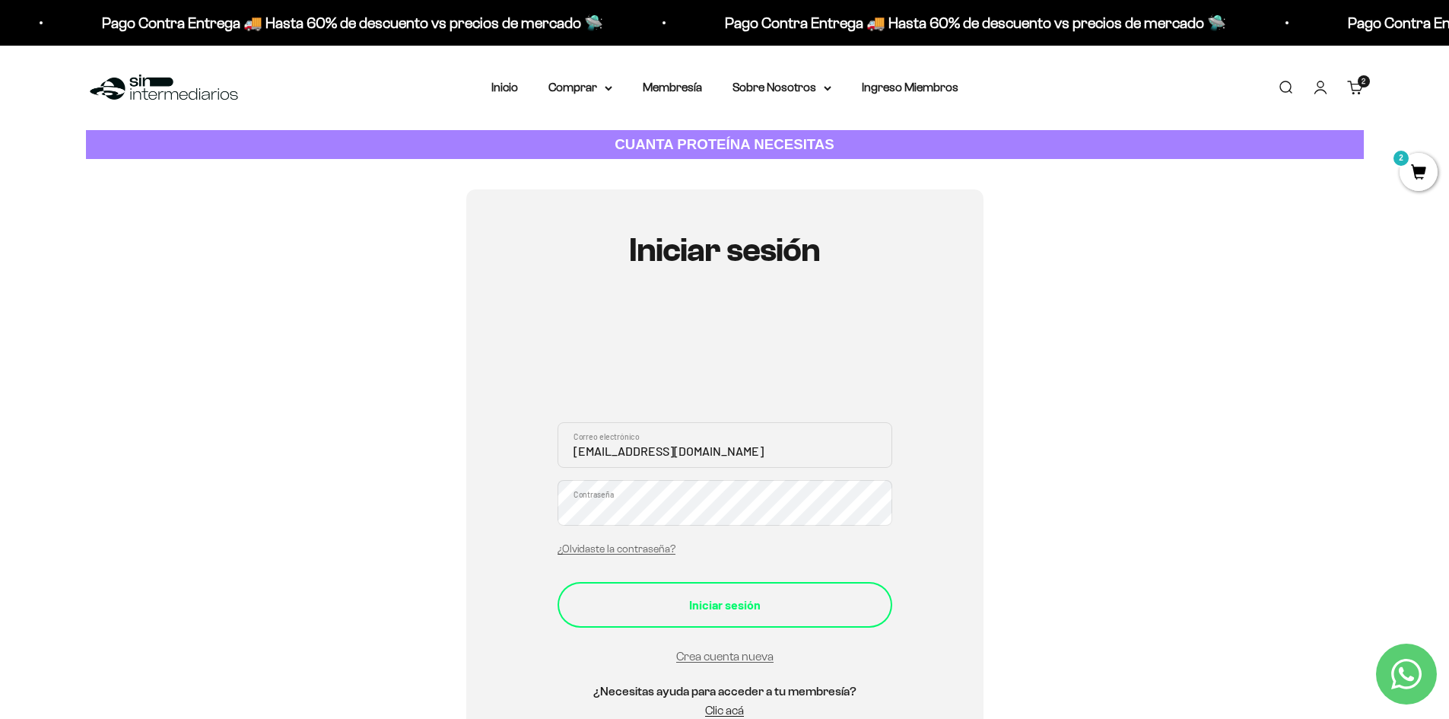
click at [772, 588] on button "Iniciar sesión" at bounding box center [725, 605] width 335 height 46
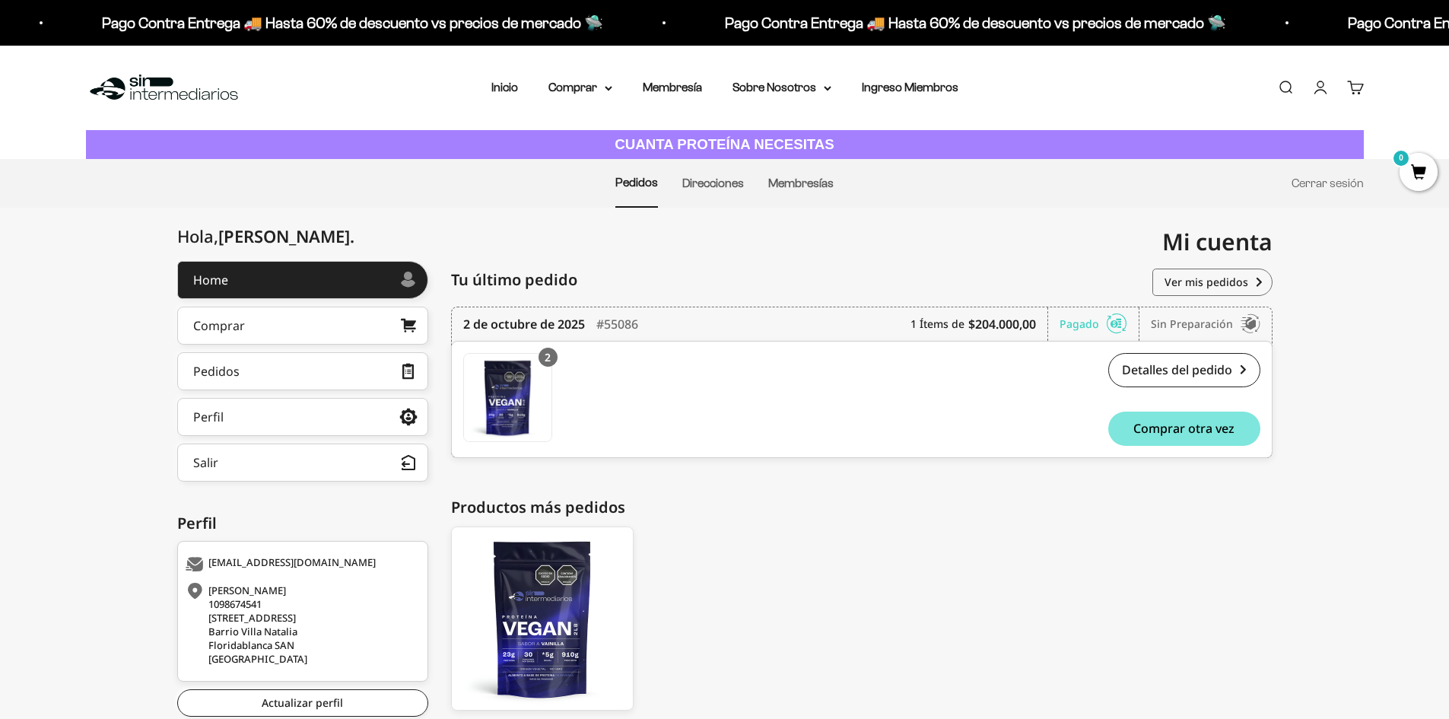
scroll to position [110, 0]
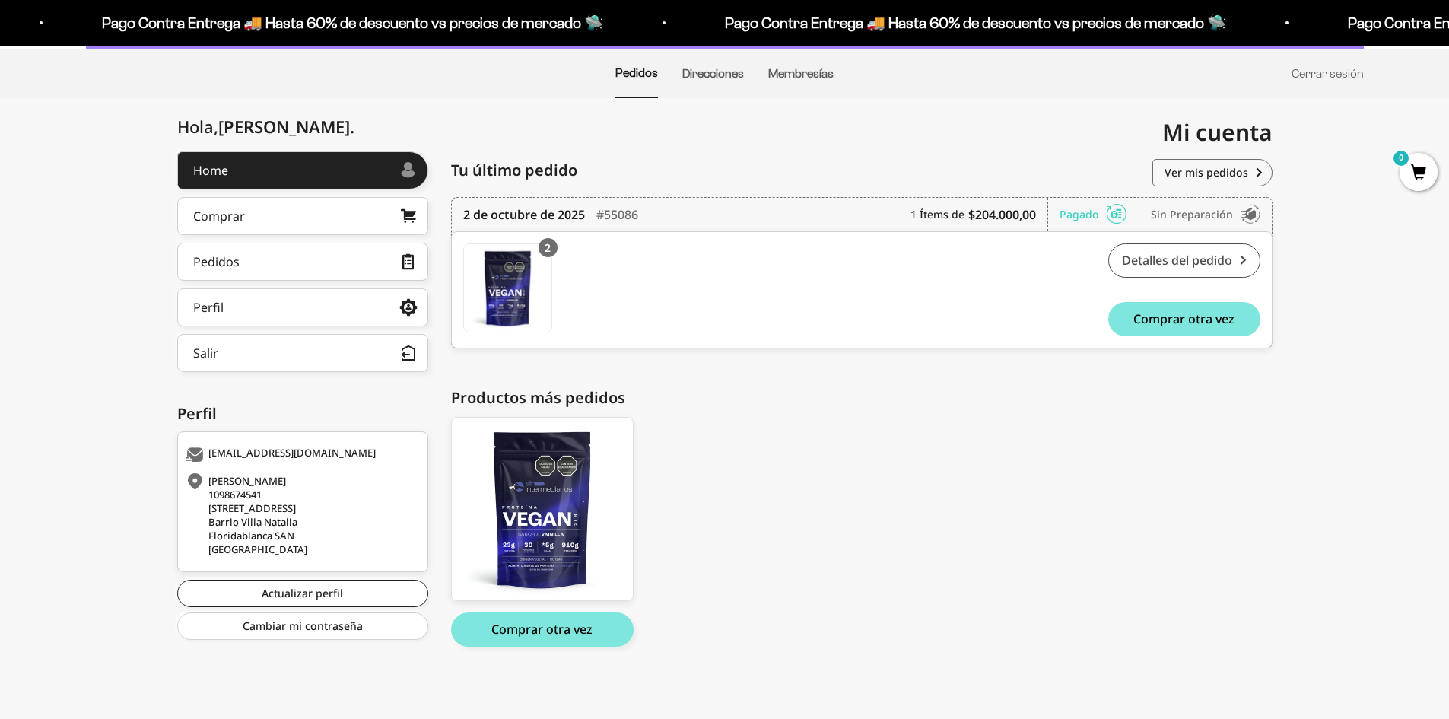
click at [1209, 265] on link "Detalles del pedido" at bounding box center [1184, 260] width 152 height 34
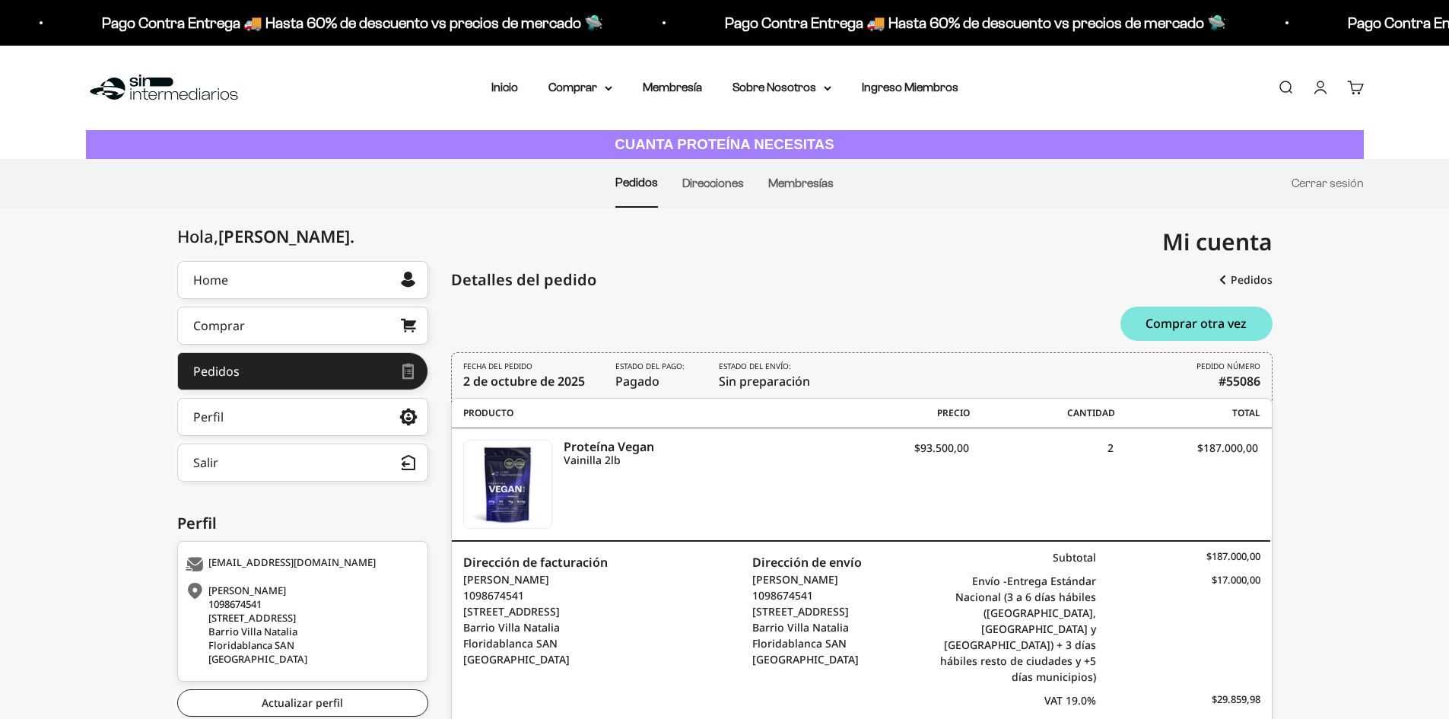
scroll to position [81, 0]
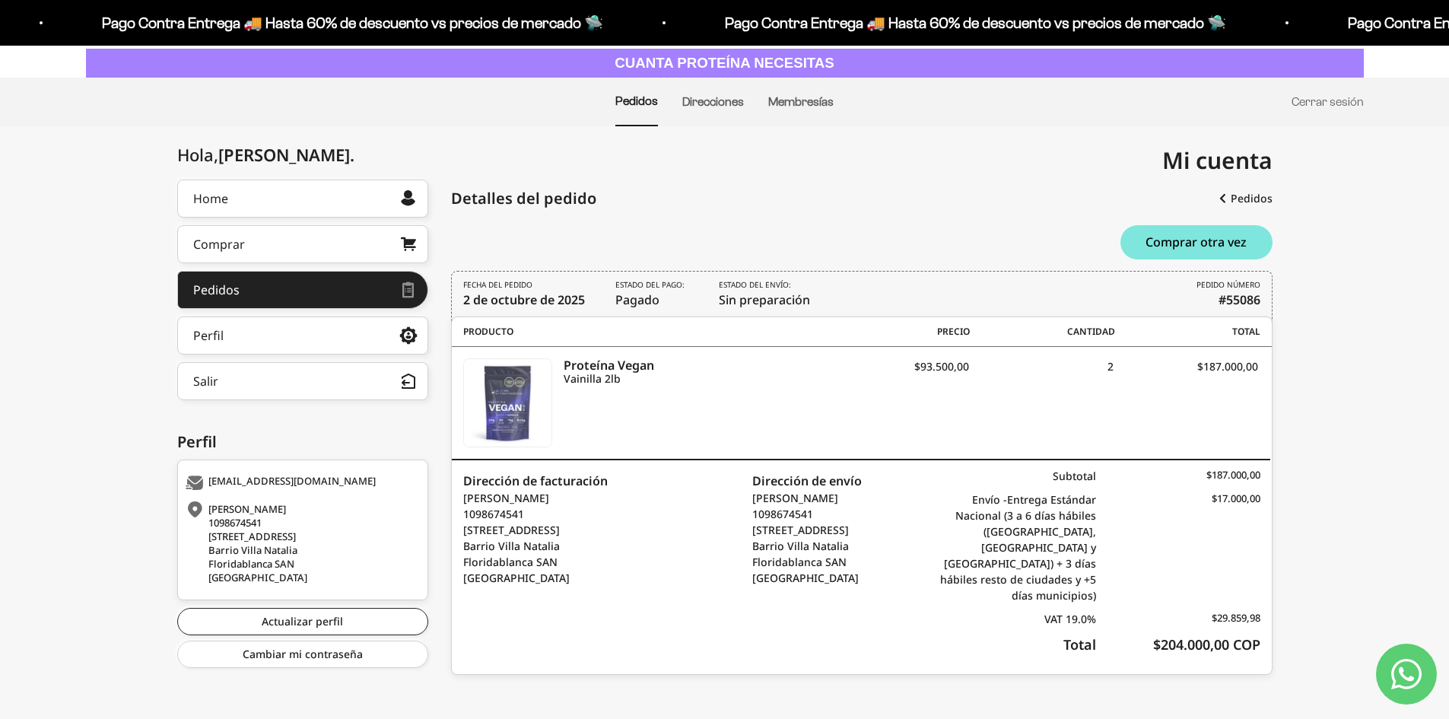
click at [516, 412] on img at bounding box center [507, 402] width 87 height 87
